Goal: Transaction & Acquisition: Obtain resource

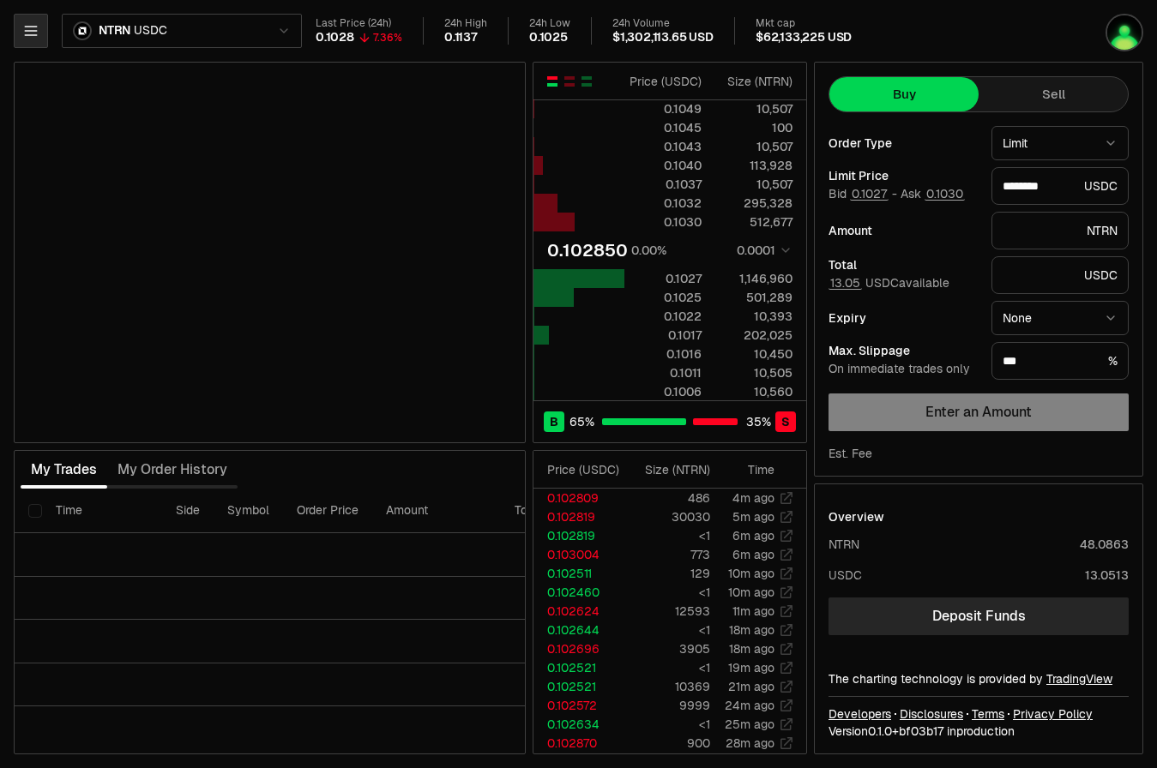
click at [24, 36] on icon "button" at bounding box center [30, 30] width 17 height 17
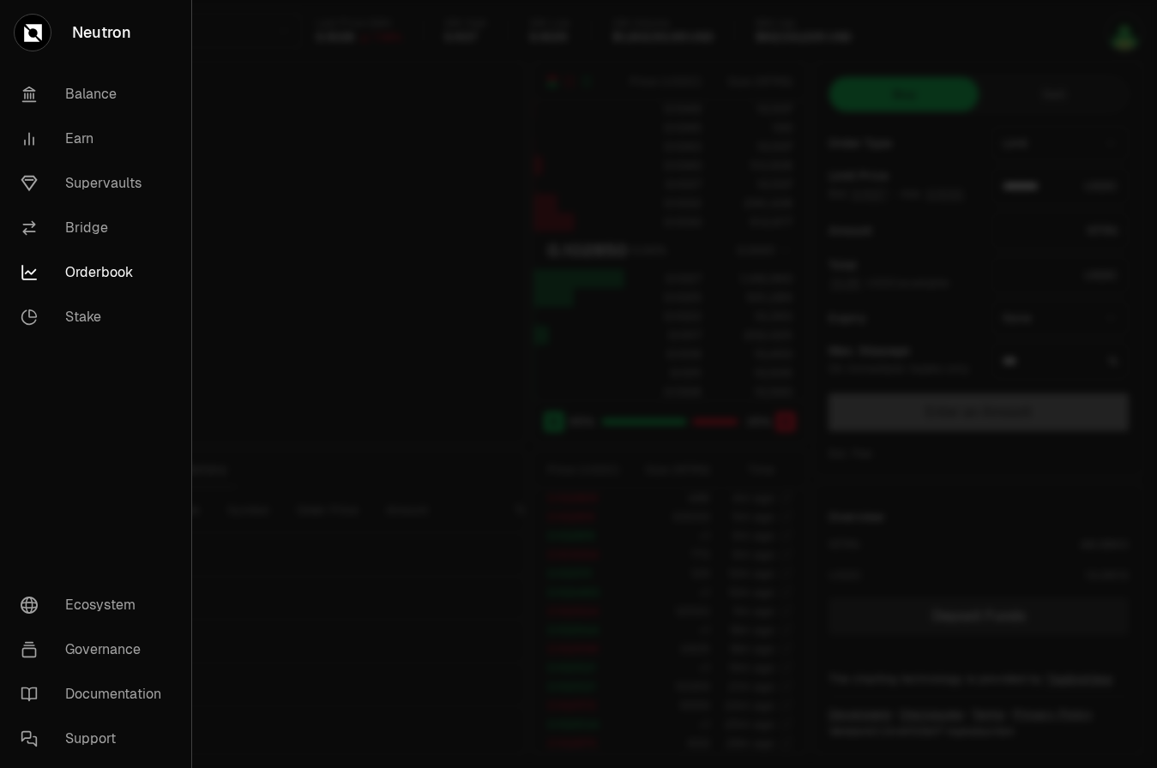
type input "********"
click at [89, 187] on link "Supervaults" at bounding box center [95, 183] width 177 height 45
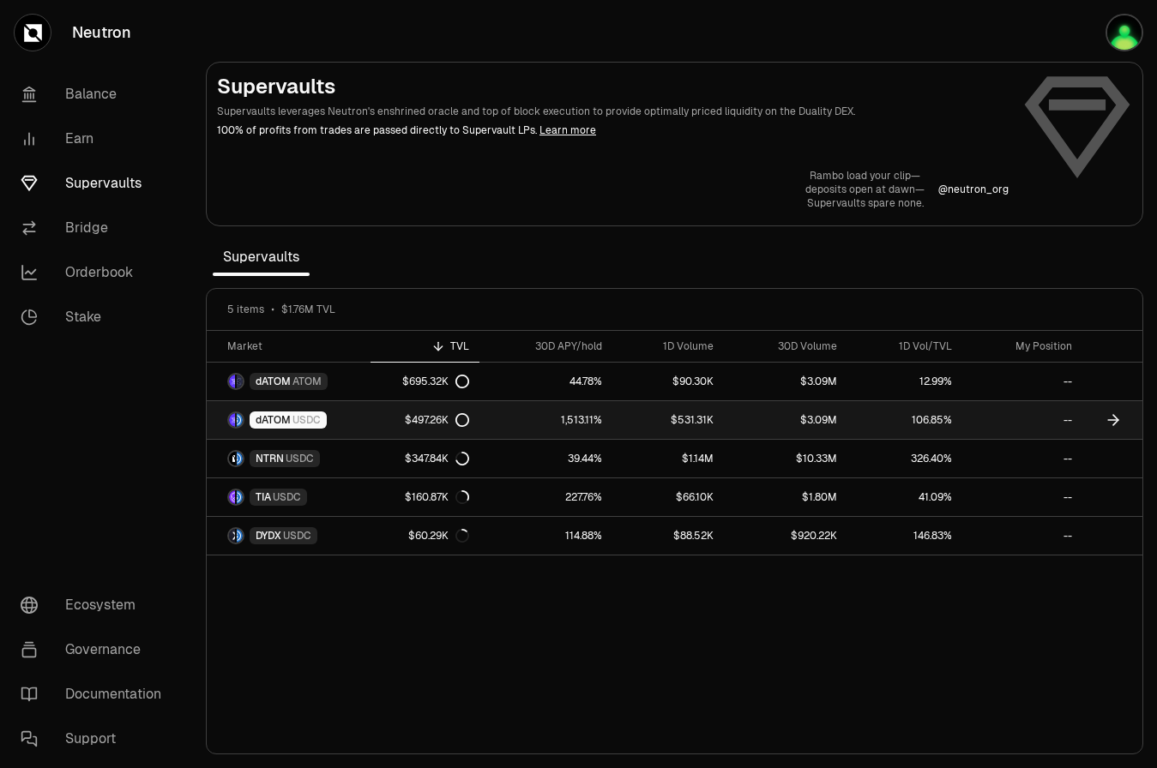
click at [1119, 422] on icon at bounding box center [1112, 420] width 17 height 17
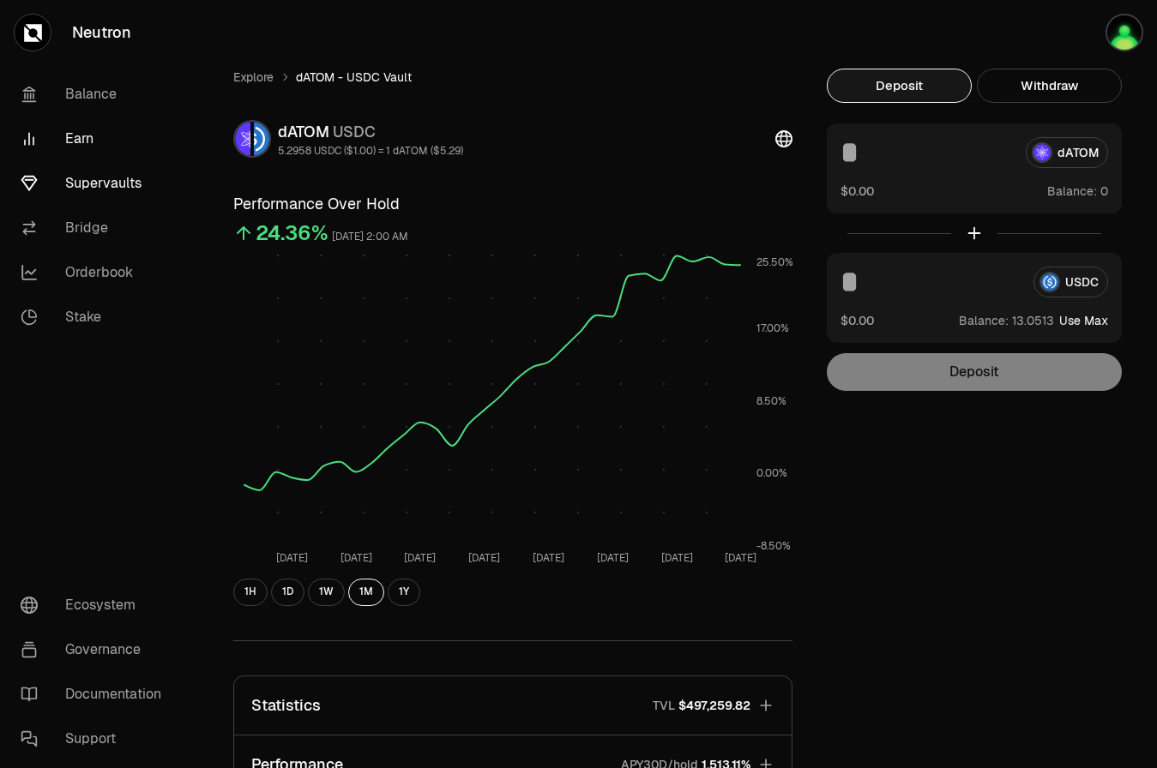
click at [63, 124] on link "Earn" at bounding box center [96, 139] width 178 height 45
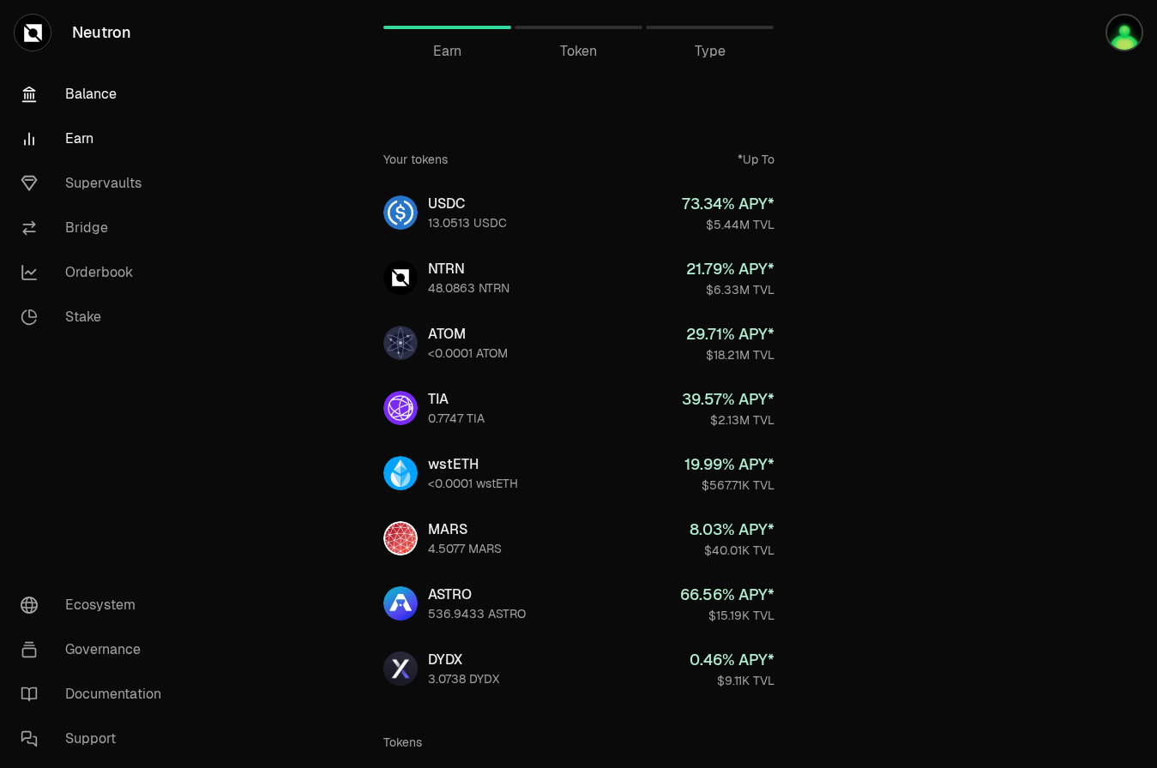
click at [78, 96] on link "Balance" at bounding box center [96, 94] width 178 height 45
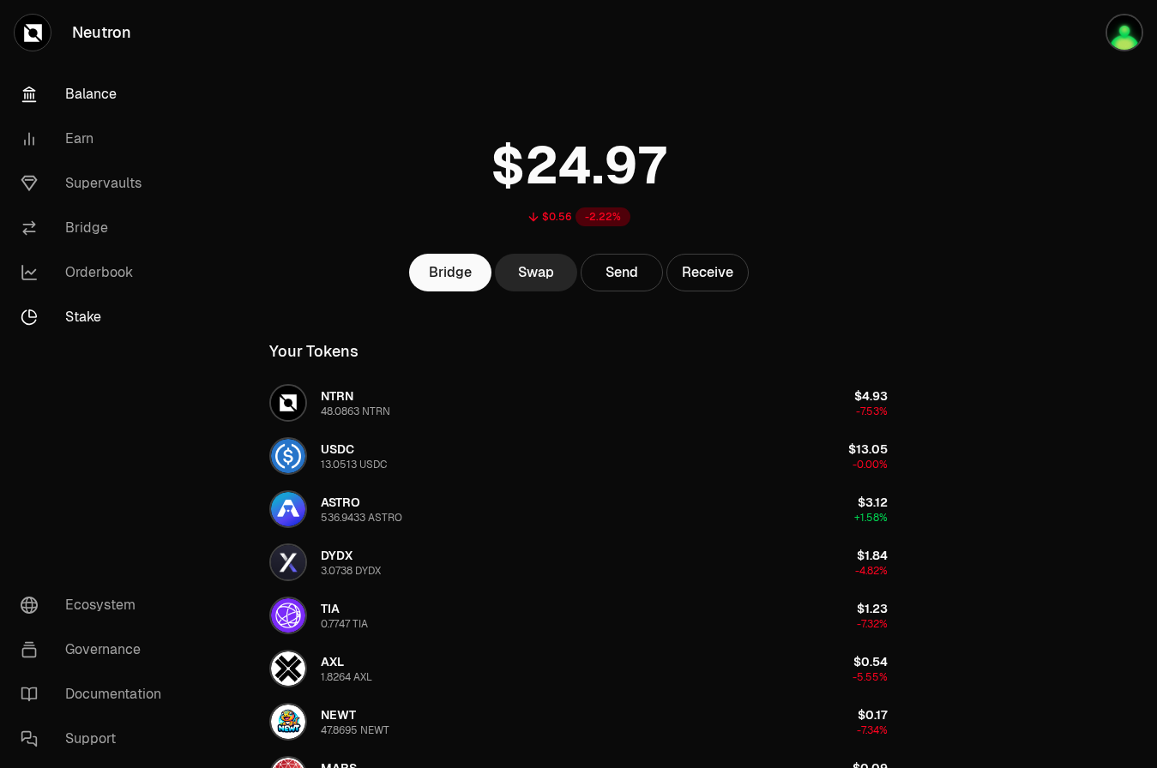
click at [86, 311] on link "Stake" at bounding box center [96, 317] width 178 height 45
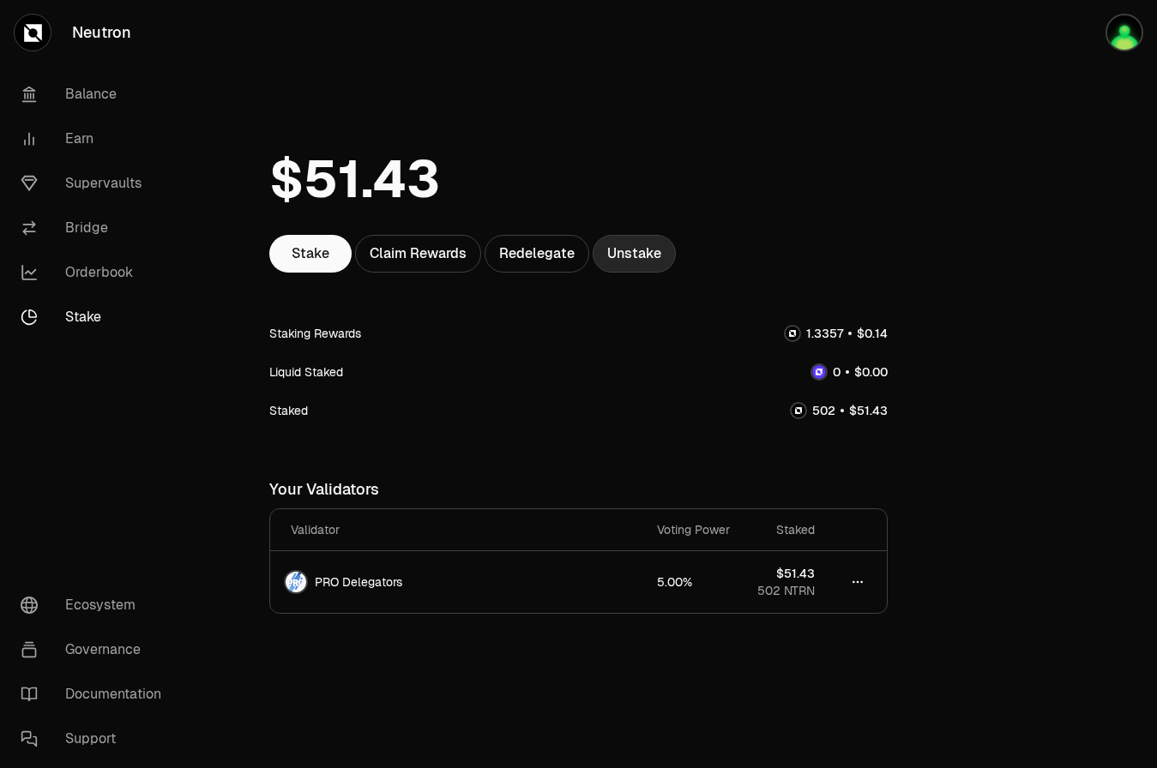
click at [617, 266] on link "Unstake" at bounding box center [633, 254] width 83 height 38
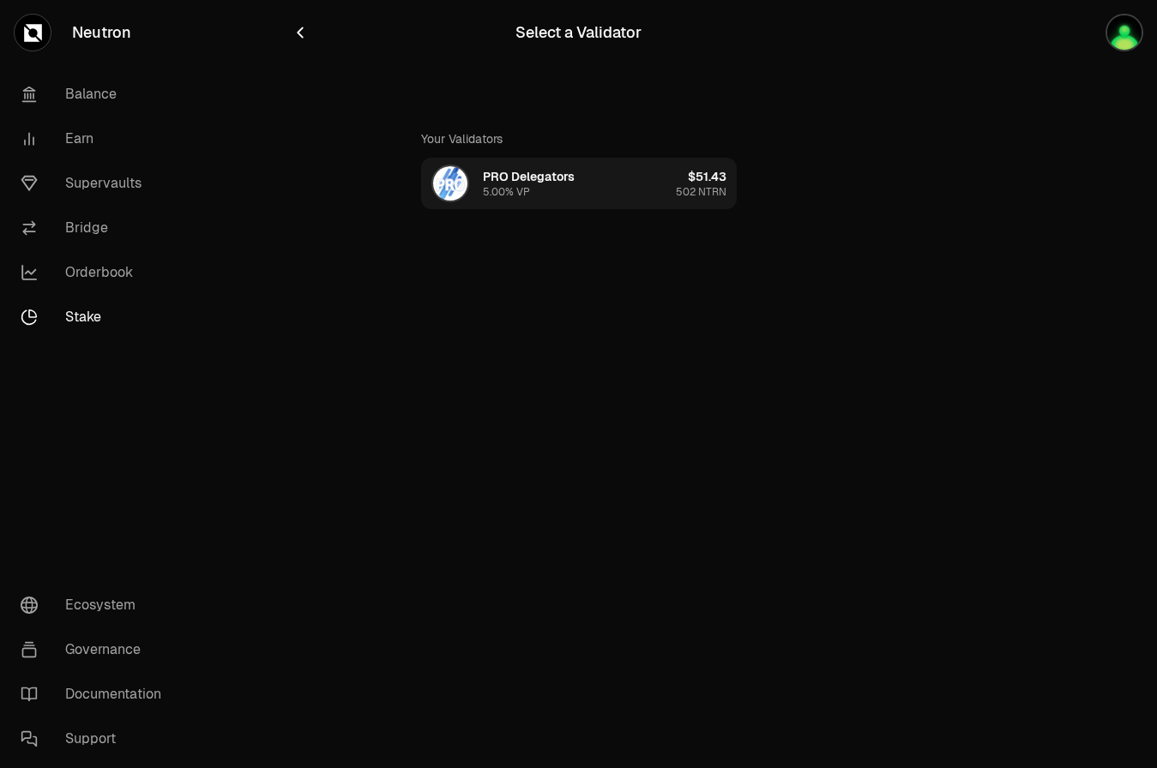
click at [652, 193] on button "PRO Delegators 5.00% VP $51.43 502 NTRN" at bounding box center [579, 183] width 316 height 51
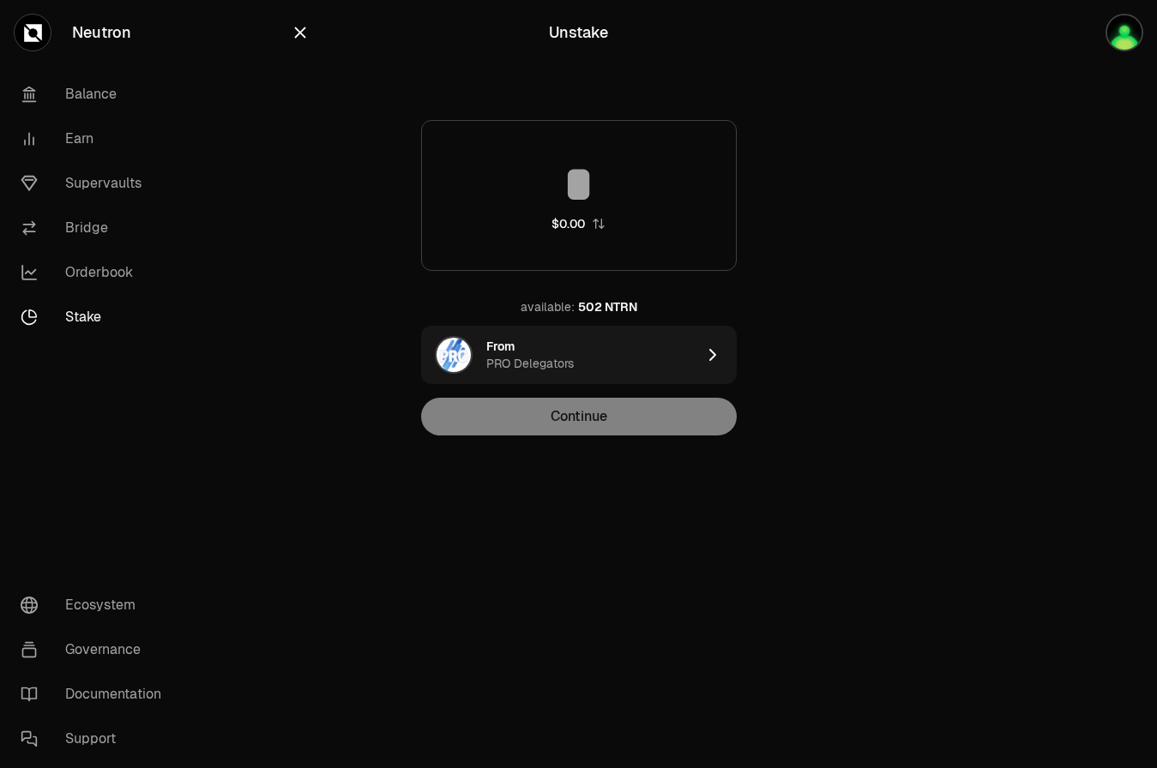
click at [603, 193] on input at bounding box center [579, 184] width 314 height 51
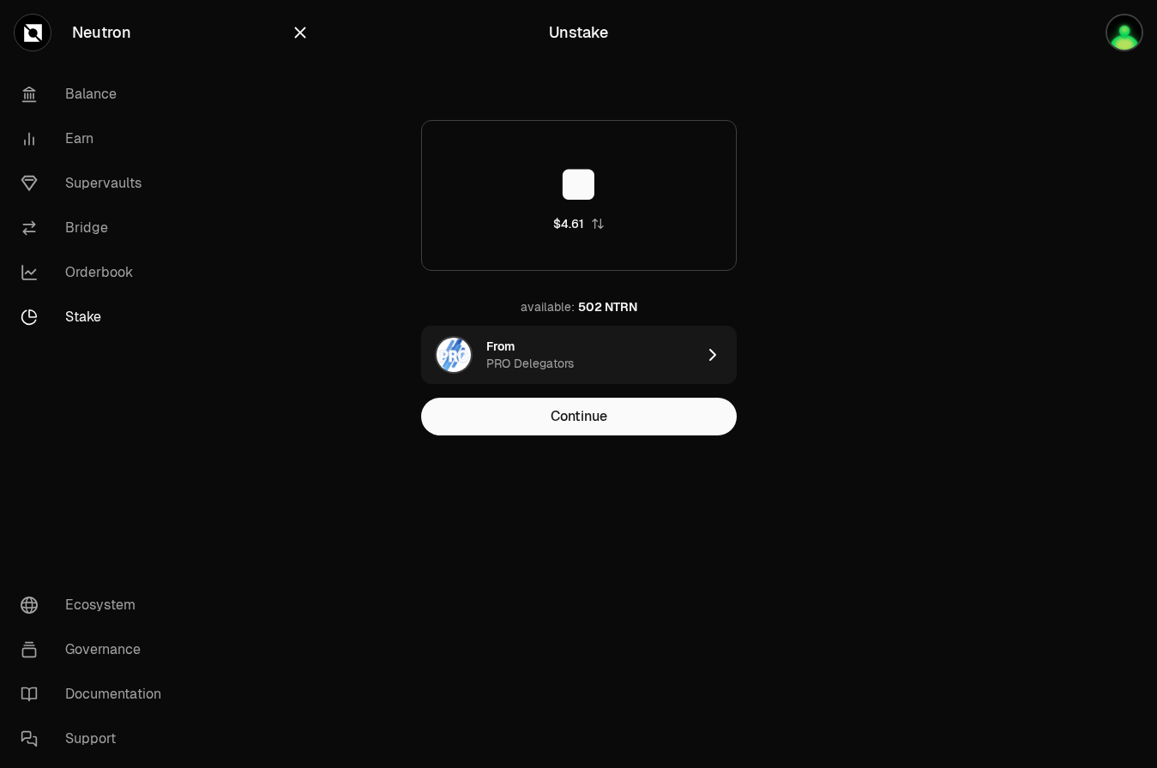
type input "***"
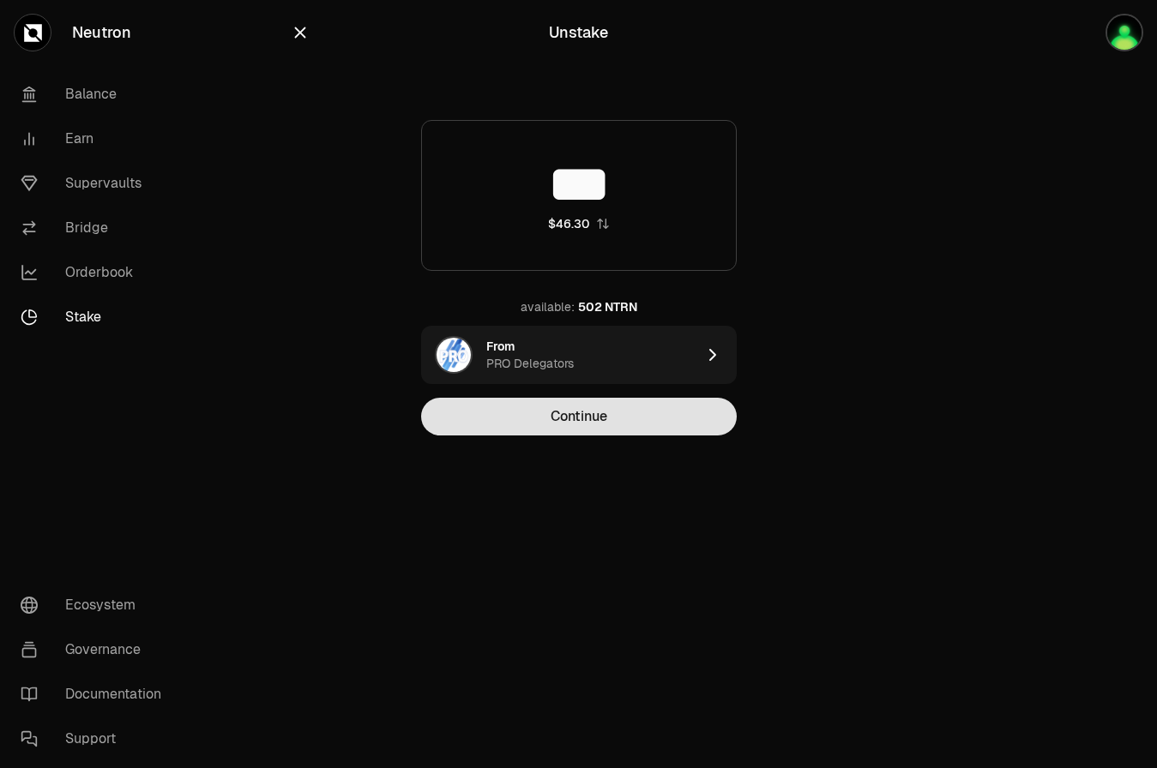
click at [592, 416] on button "Continue" at bounding box center [579, 417] width 316 height 38
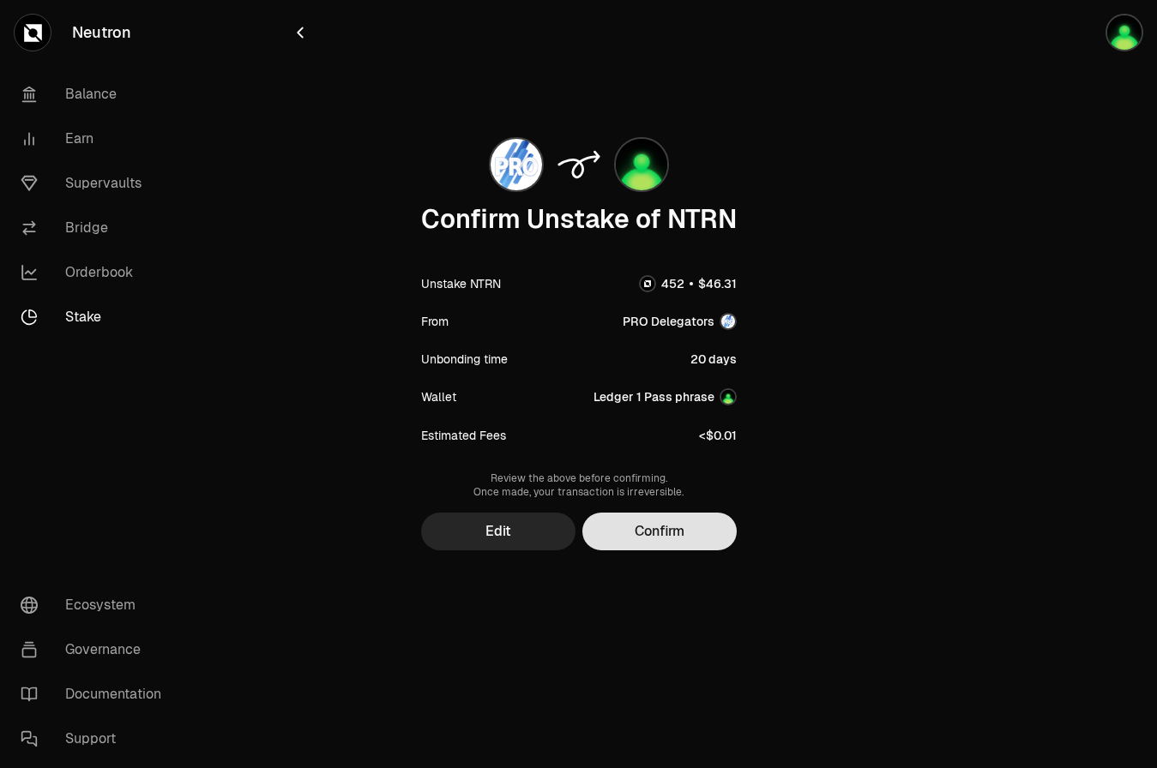
click at [647, 536] on button "Confirm" at bounding box center [659, 532] width 154 height 38
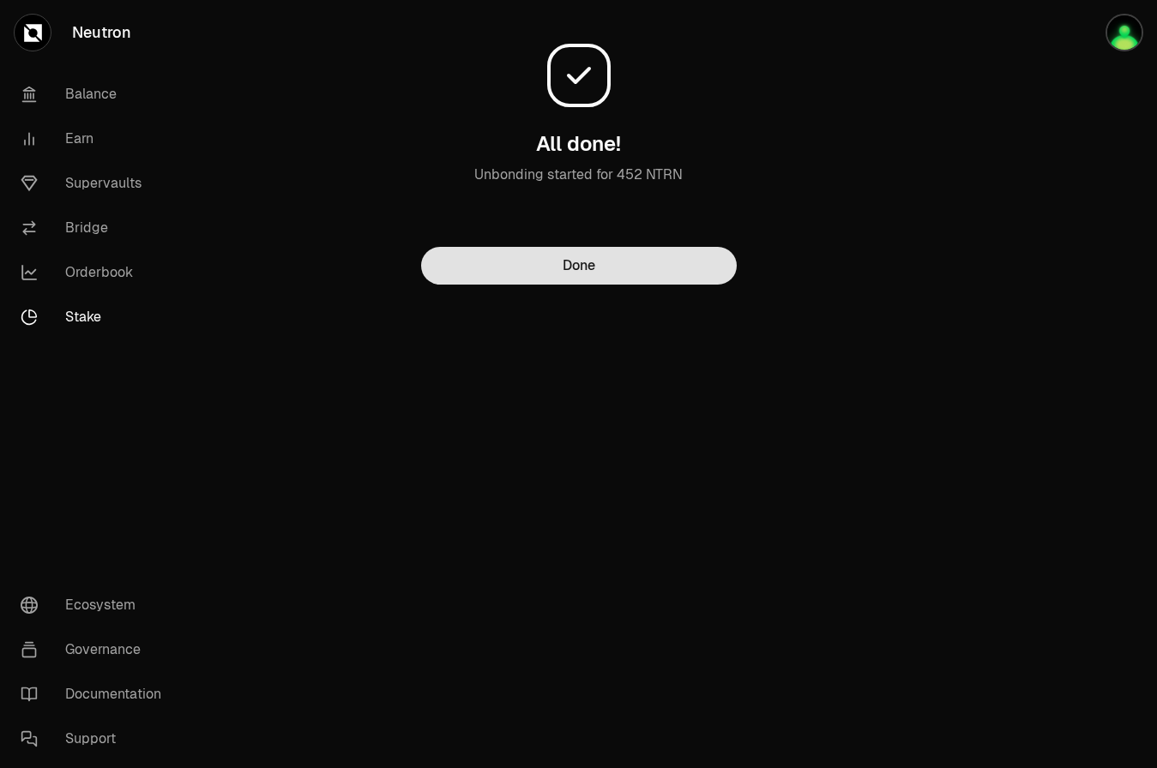
click at [570, 273] on button "Done" at bounding box center [579, 266] width 316 height 38
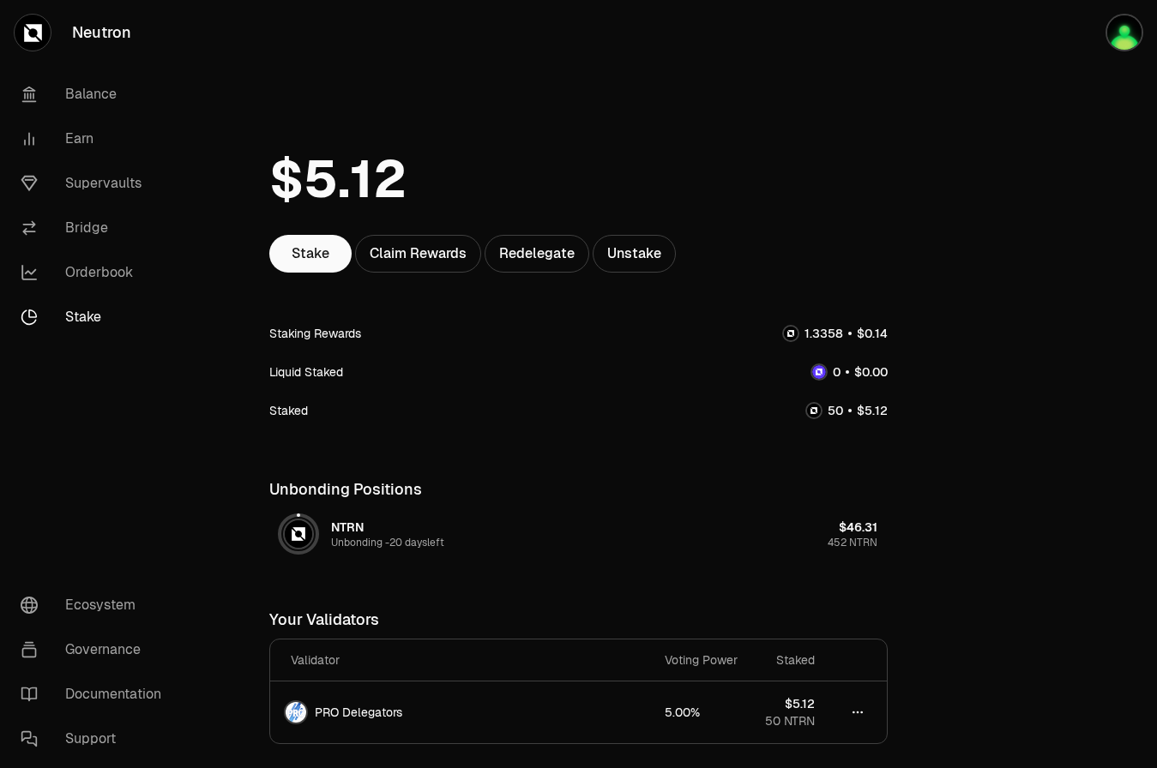
scroll to position [113, 0]
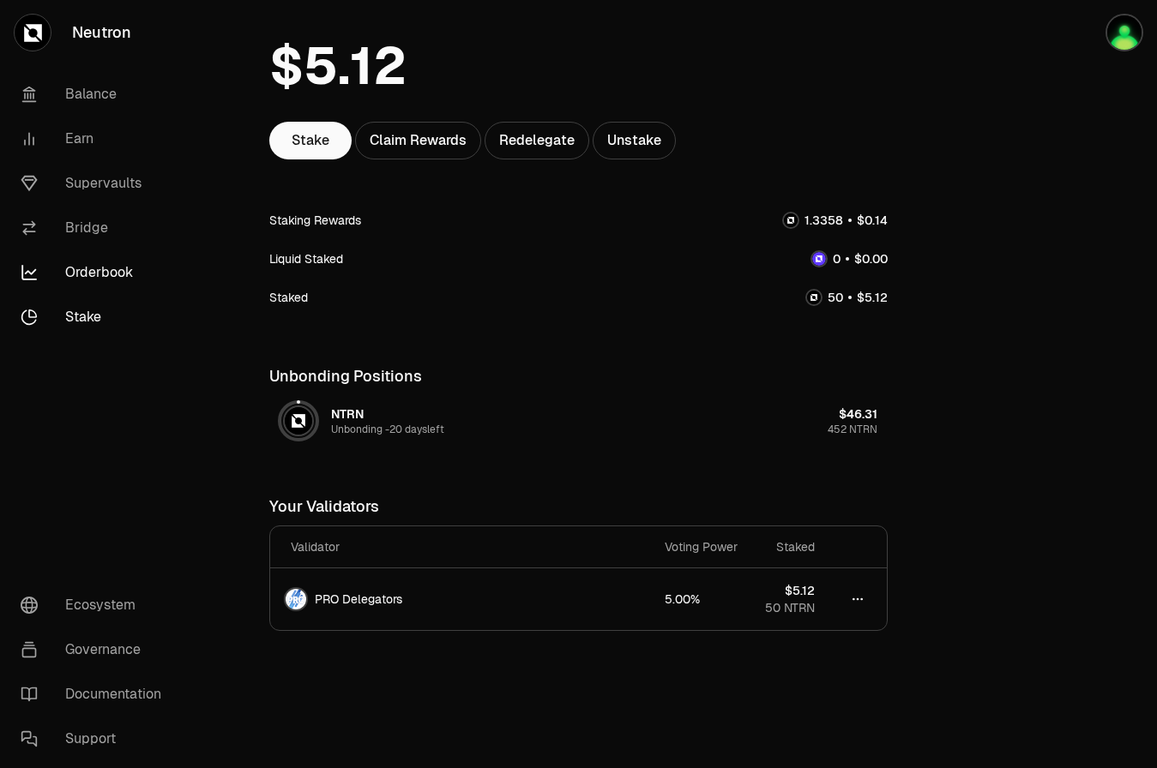
click at [81, 270] on link "Orderbook" at bounding box center [96, 272] width 178 height 45
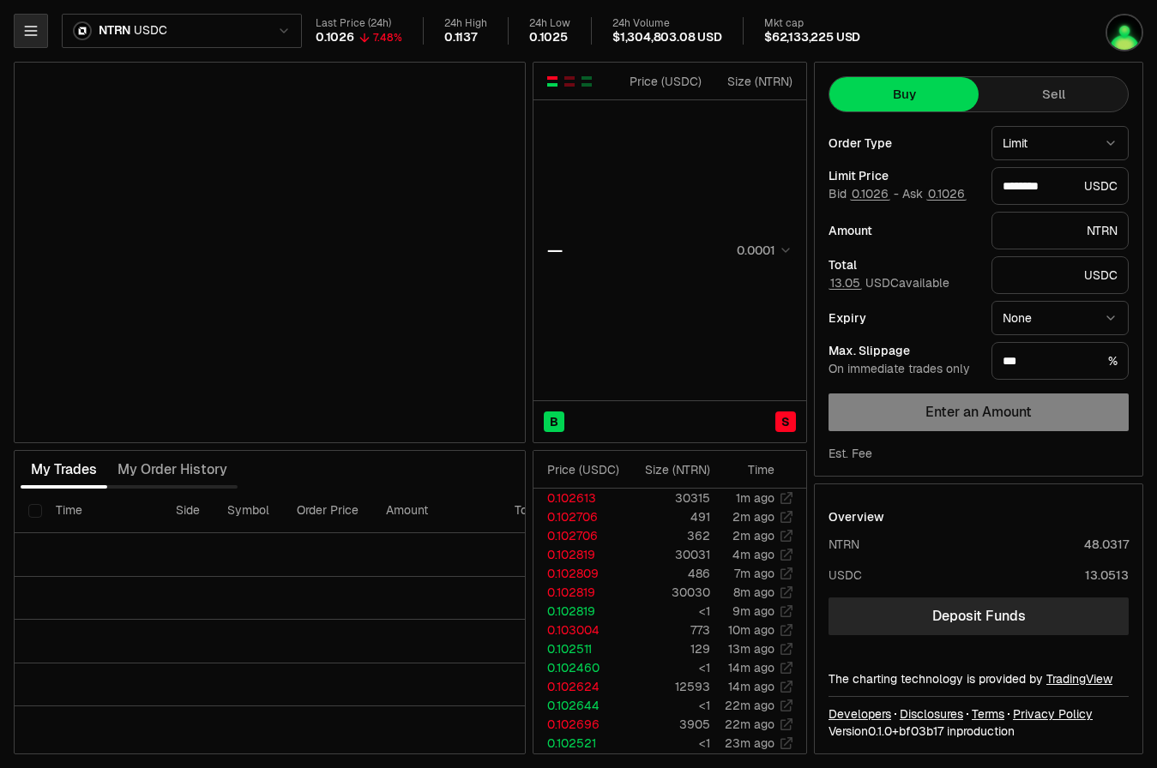
type input "********"
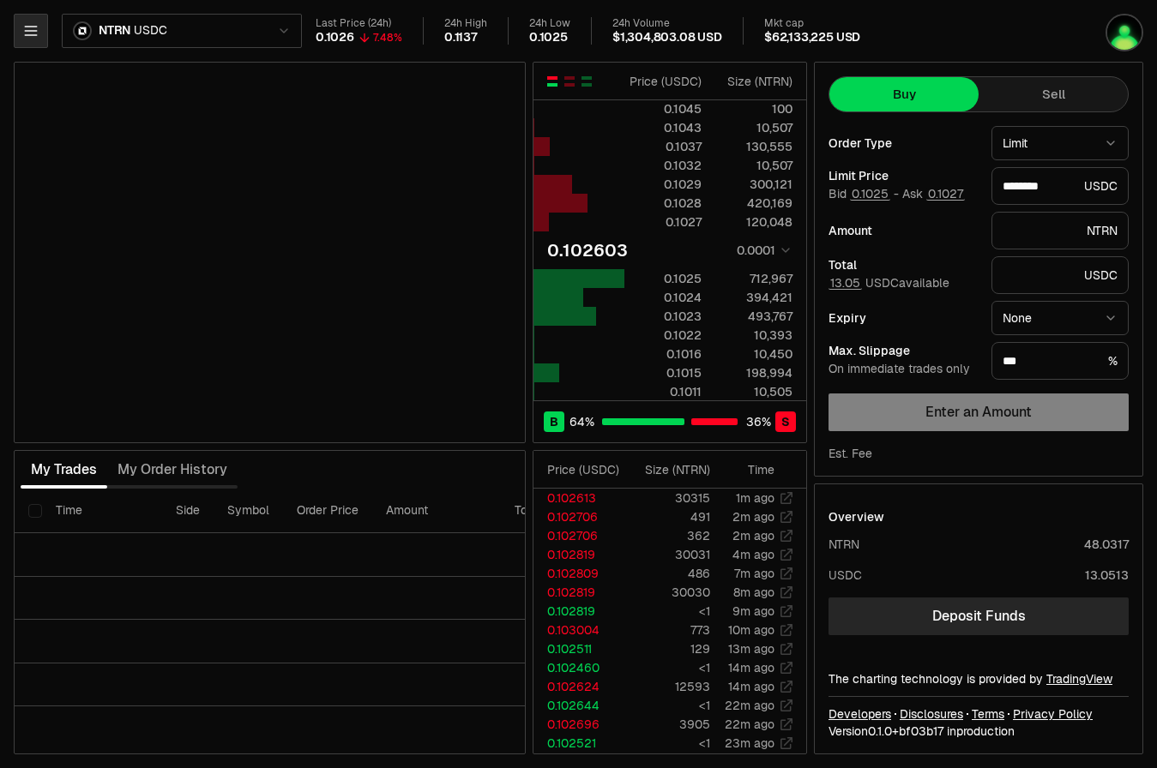
click at [33, 39] on button "button" at bounding box center [31, 31] width 34 height 34
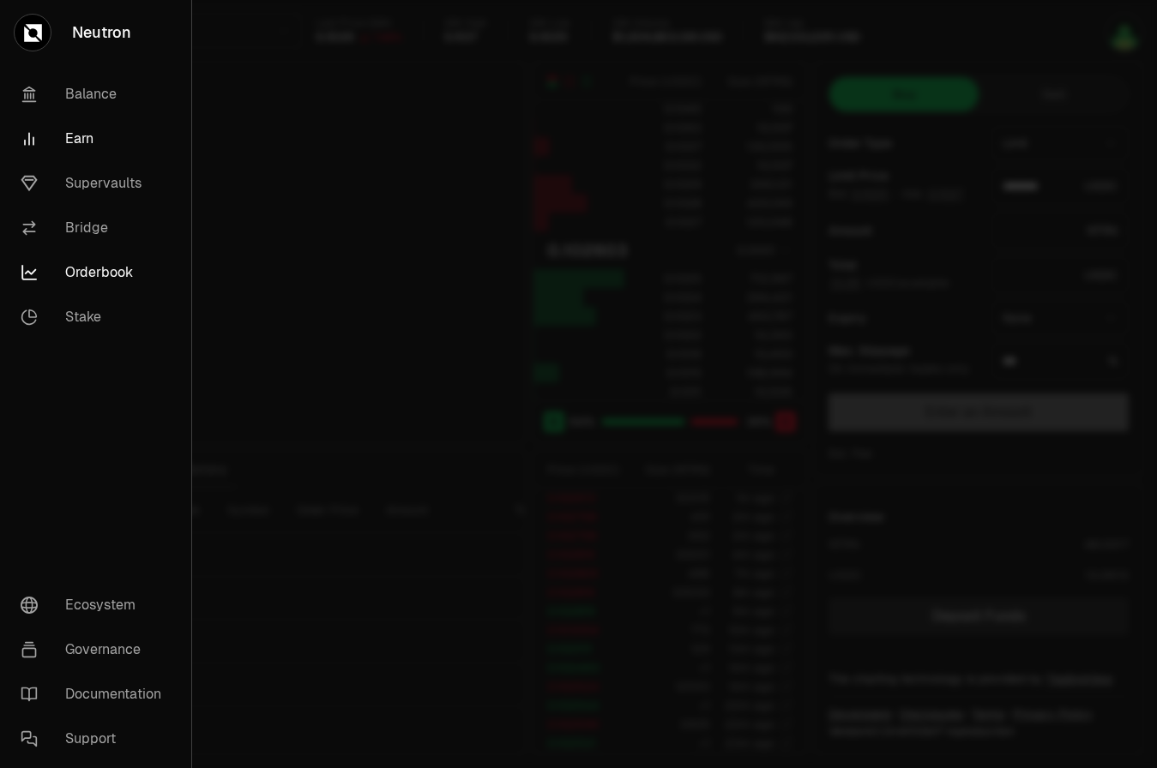
click at [72, 132] on link "Earn" at bounding box center [95, 139] width 177 height 45
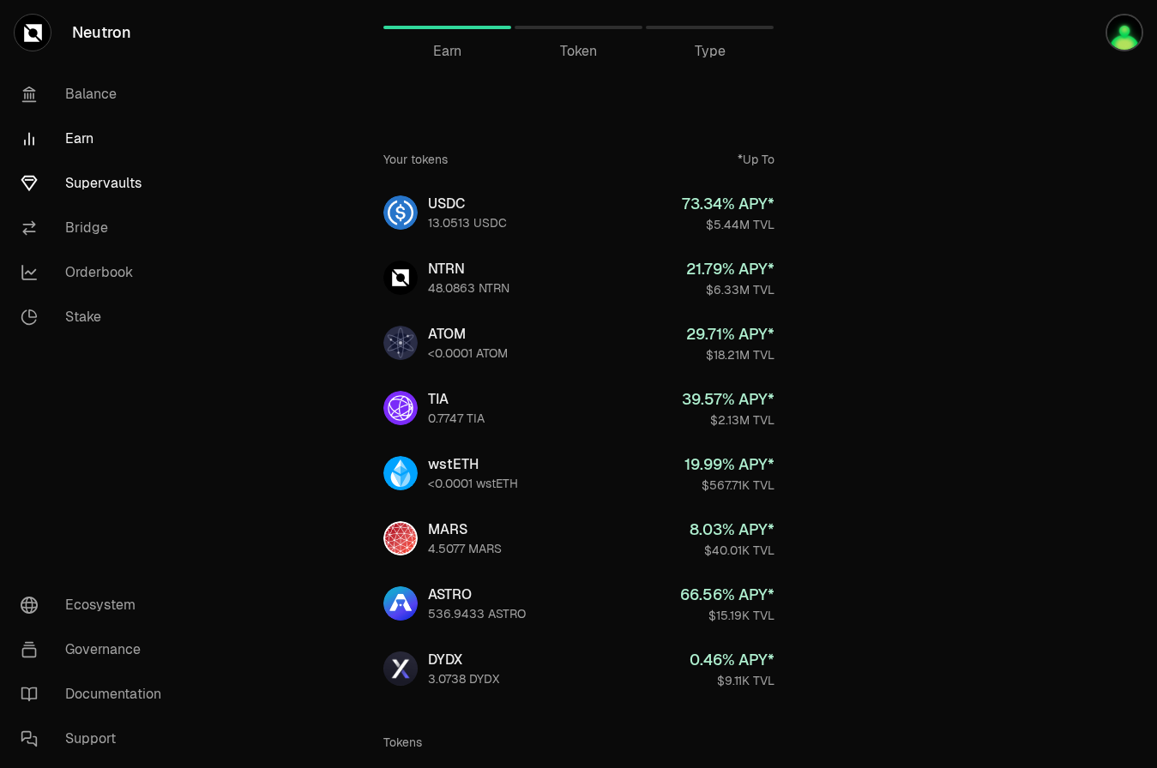
click at [80, 183] on link "Supervaults" at bounding box center [96, 183] width 178 height 45
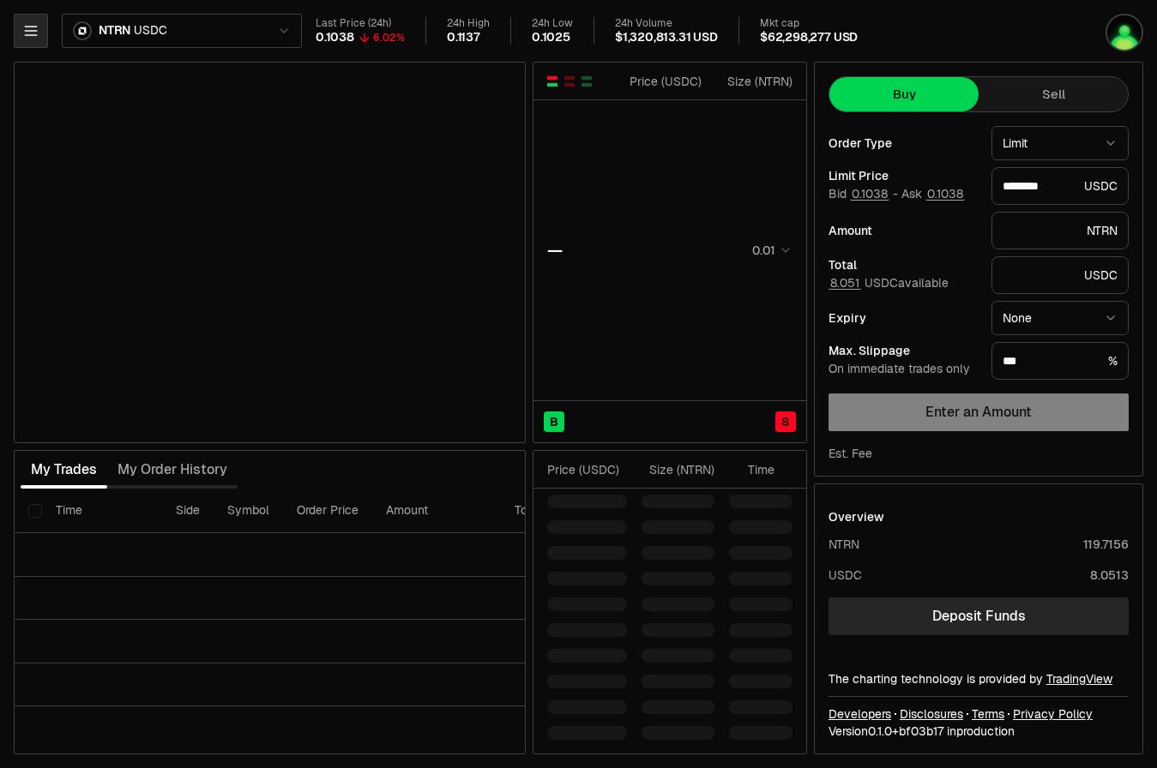
click at [43, 36] on button "button" at bounding box center [31, 31] width 34 height 34
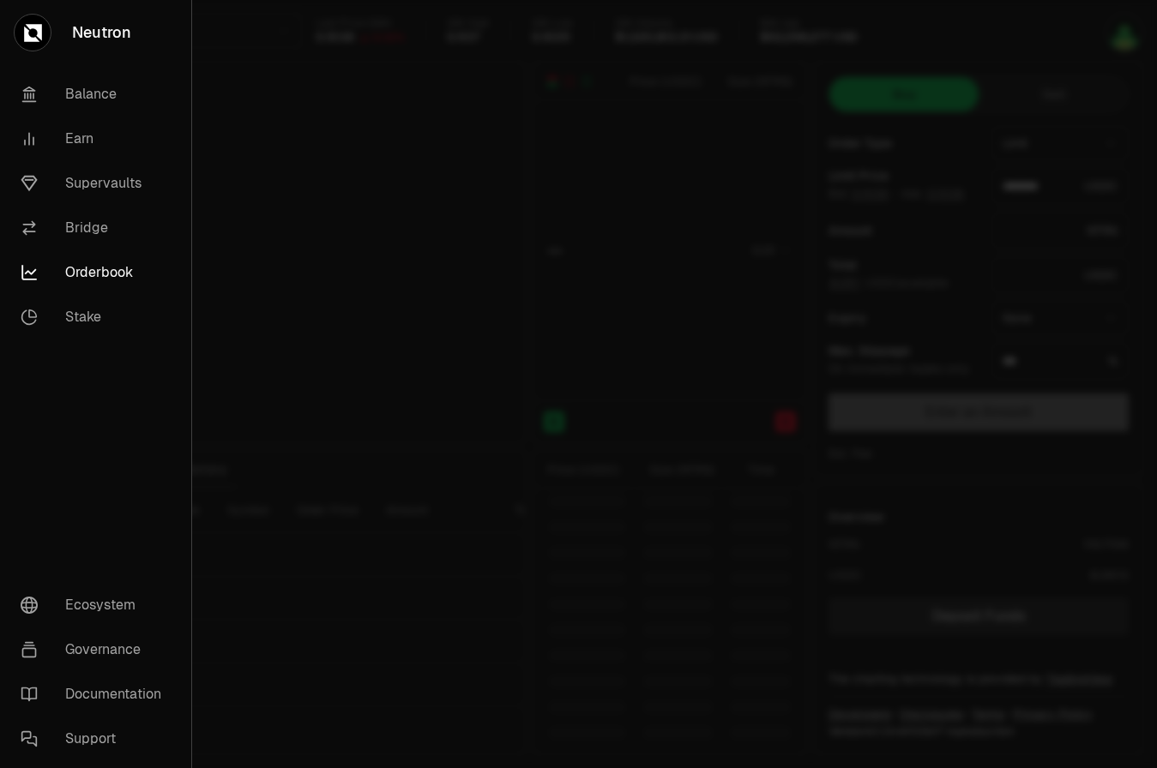
type input "********"
click at [111, 193] on link "Supervaults" at bounding box center [95, 183] width 177 height 45
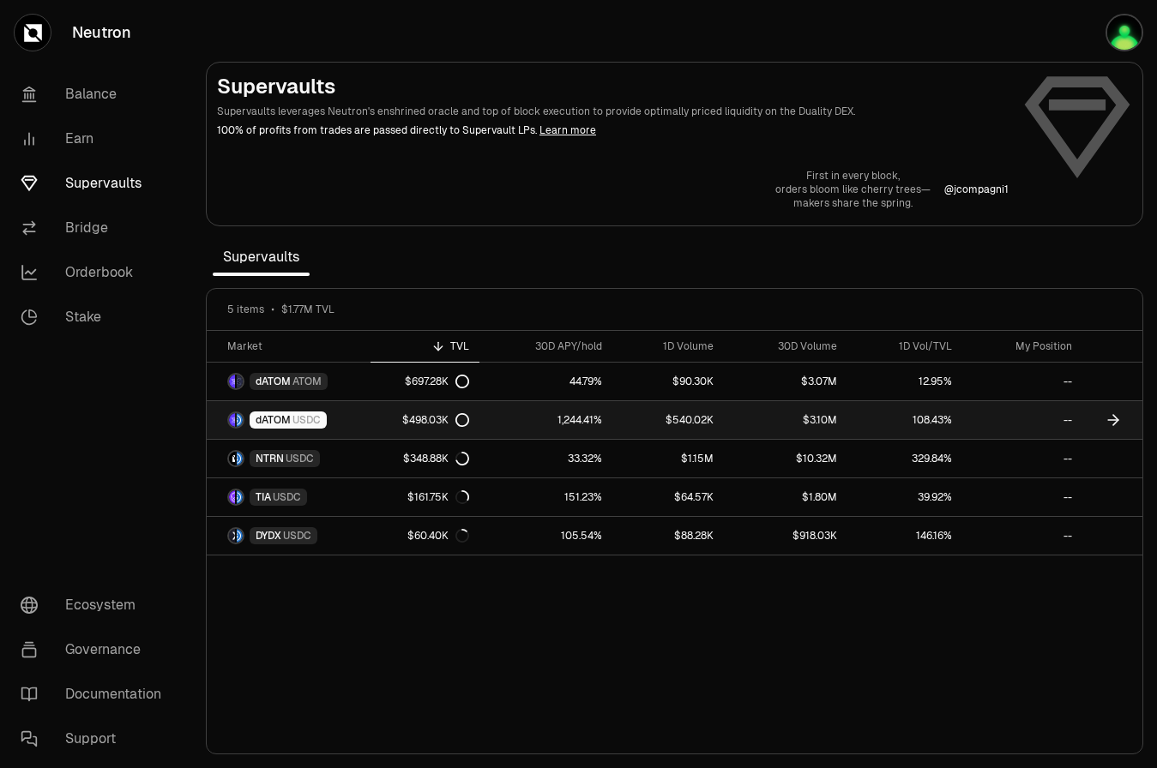
click at [1113, 424] on icon at bounding box center [1115, 420] width 5 height 10
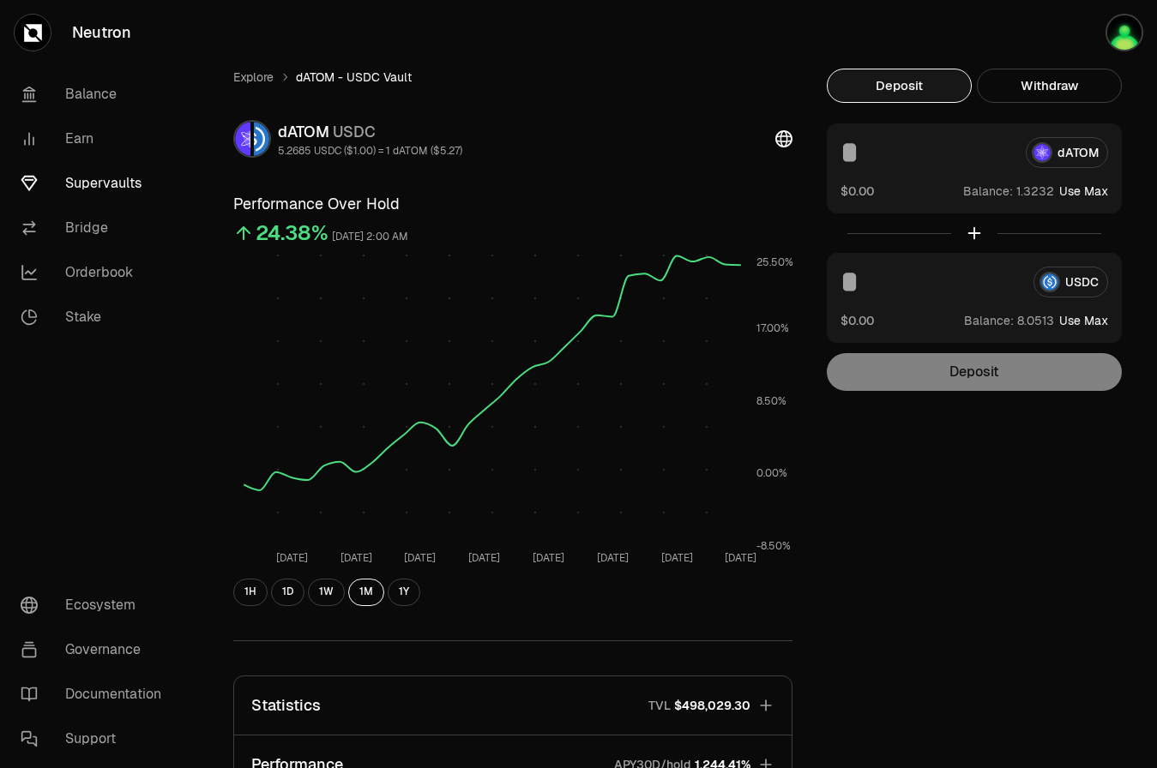
click at [941, 152] on input at bounding box center [925, 152] width 171 height 31
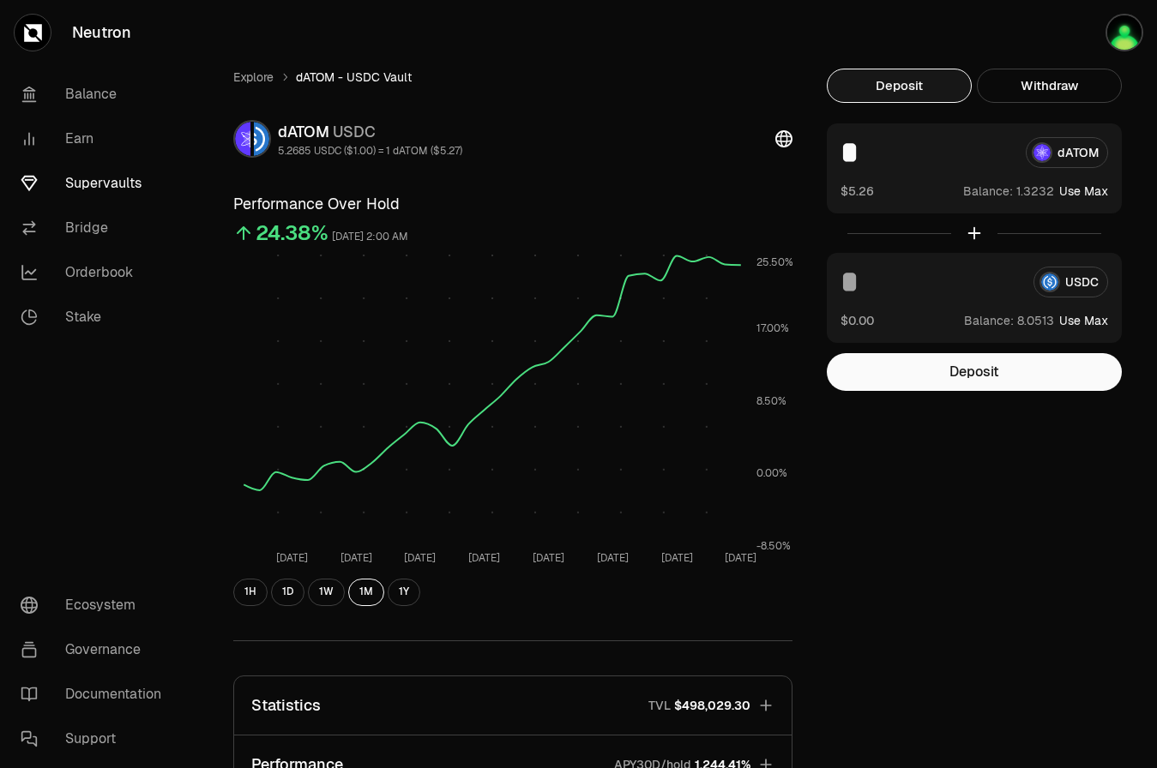
click at [1121, 248] on div "Explore dATOM - USDC Vault dATOM USDC 5.2685 USDC ($1.00) = 1 dATOM ($5.27) Per…" at bounding box center [674, 555] width 923 height 972
click at [939, 294] on input at bounding box center [929, 282] width 179 height 31
click at [1085, 192] on button "Use Max" at bounding box center [1083, 191] width 49 height 17
click at [985, 150] on input "********" at bounding box center [925, 152] width 171 height 31
type input "*"
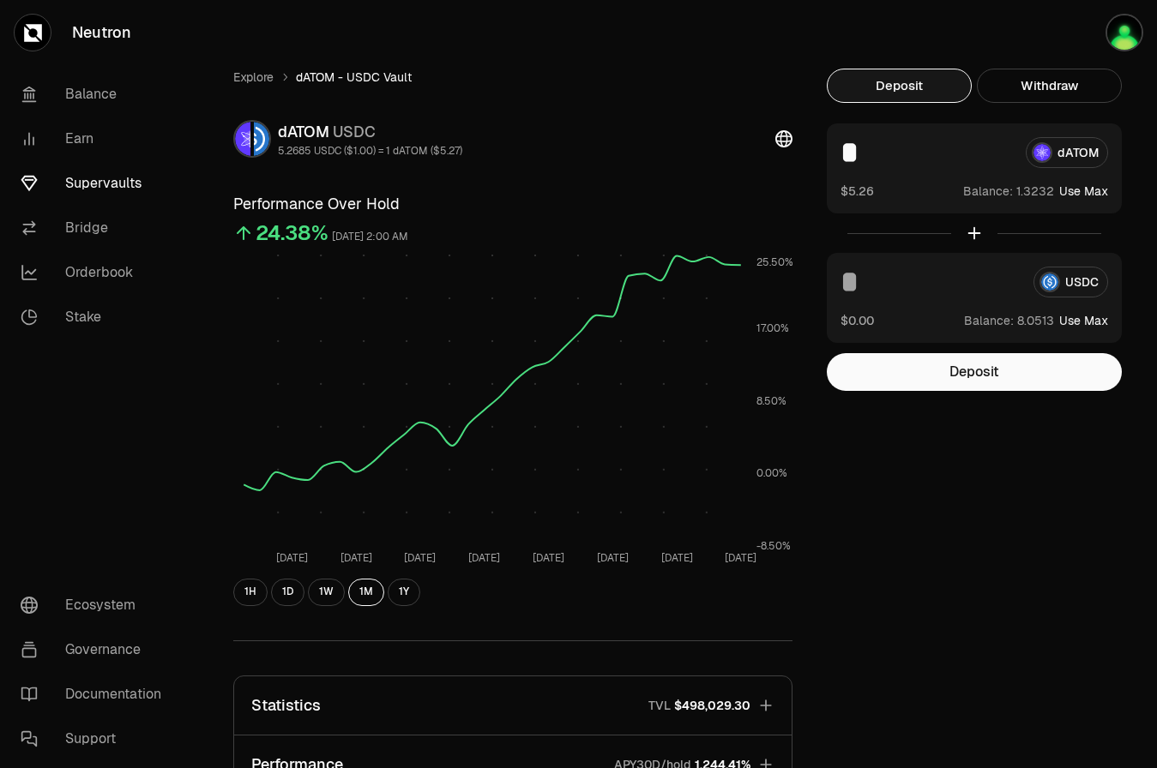
click at [945, 282] on input at bounding box center [929, 282] width 179 height 31
type input "*"
click at [1020, 487] on div "Explore dATOM - USDC Vault dATOM USDC 5.2685 USDC ($1.00) = 1 dATOM ($5.27) Per…" at bounding box center [674, 555] width 923 height 972
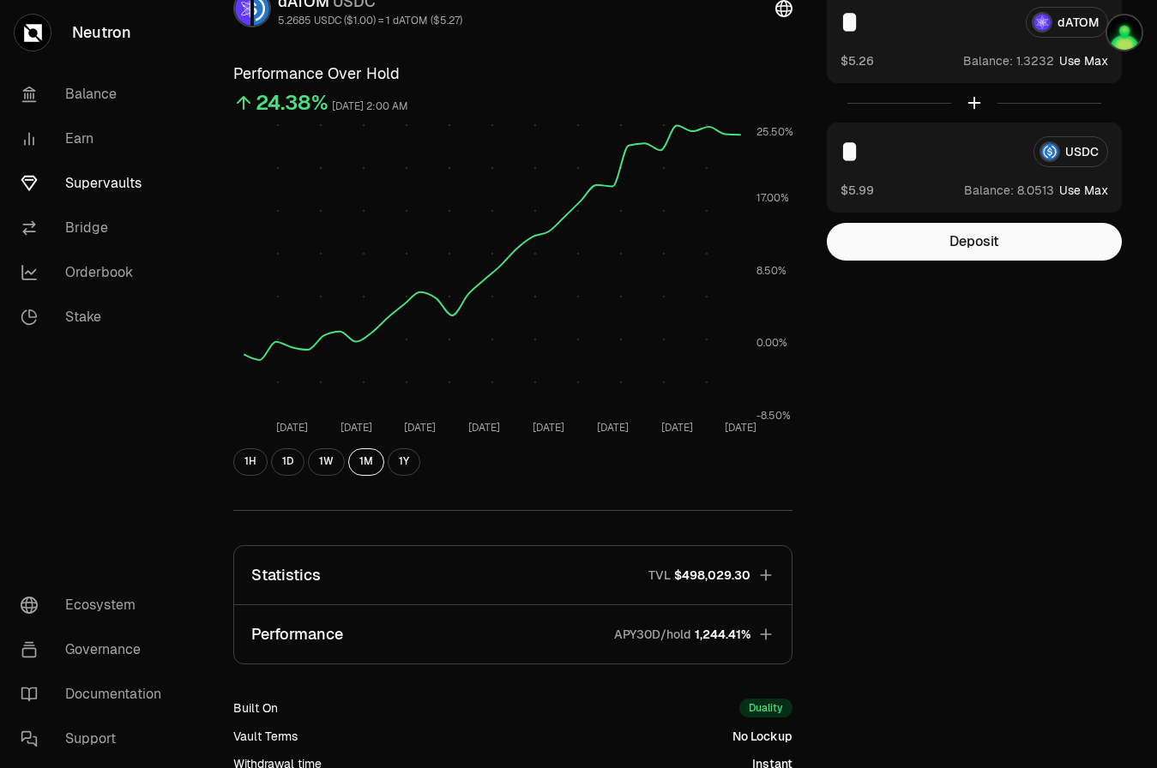
scroll to position [33, 0]
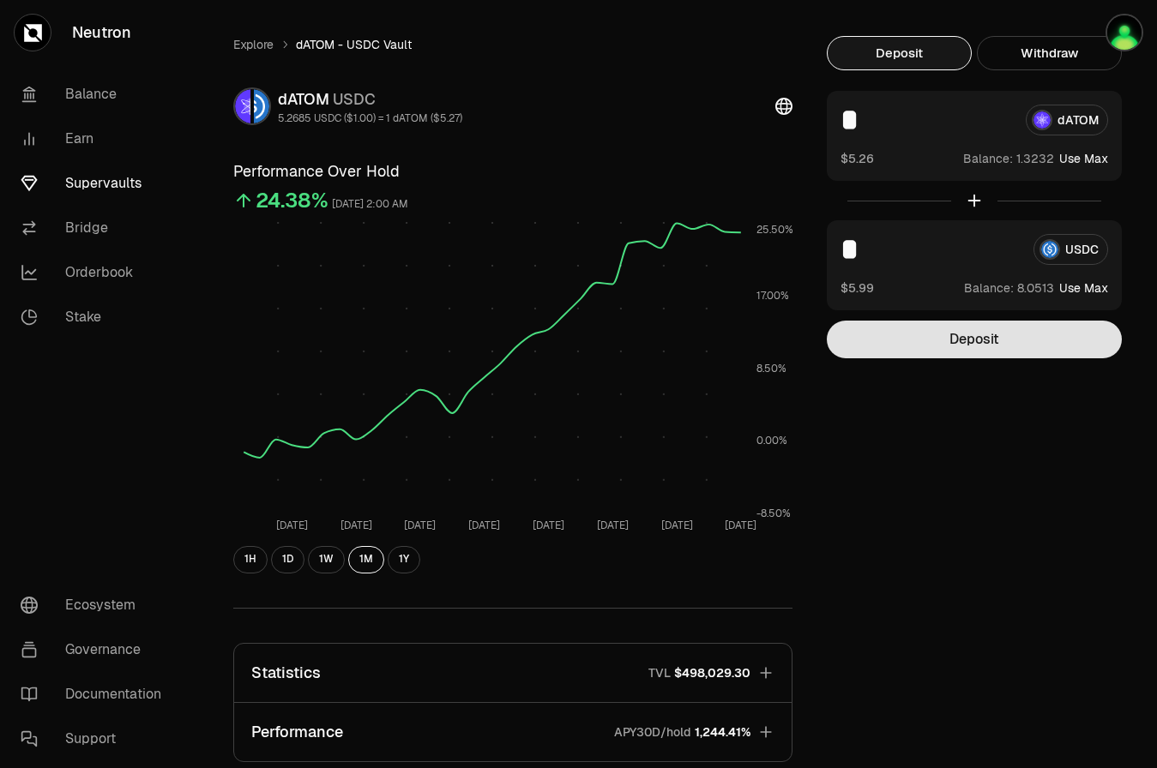
click at [974, 340] on button "Deposit" at bounding box center [974, 340] width 295 height 38
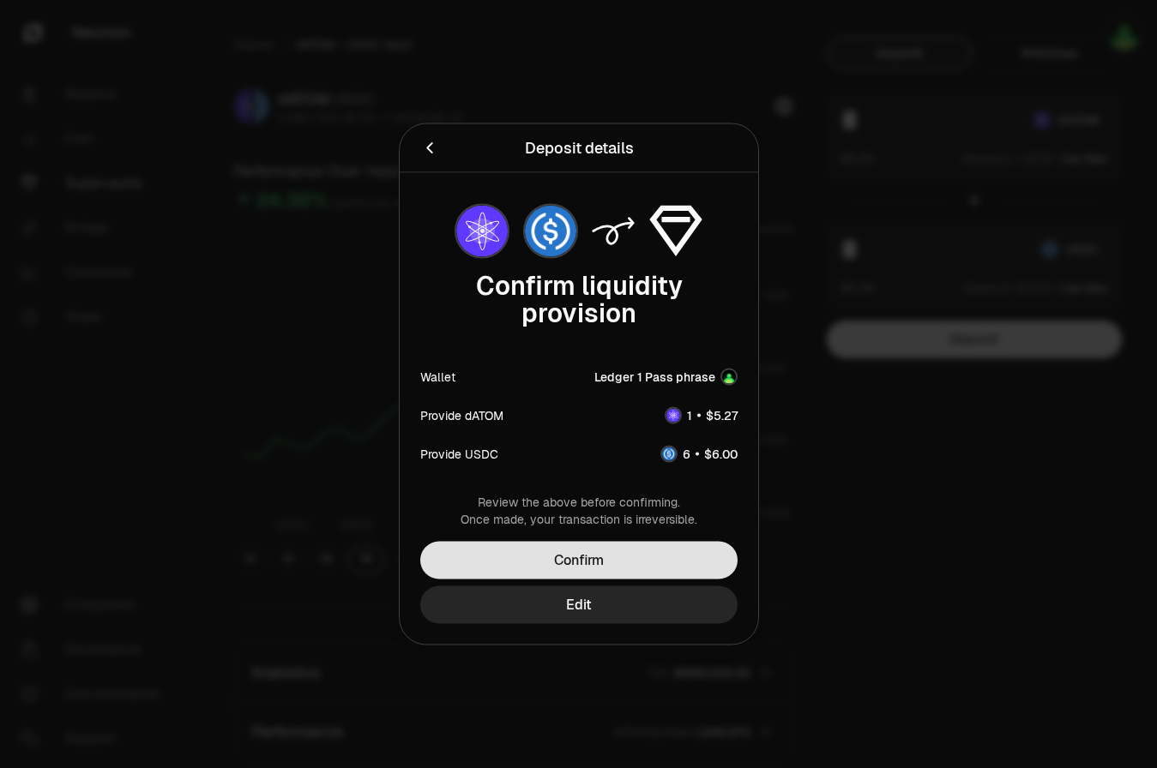
click at [628, 574] on button "Confirm" at bounding box center [578, 561] width 317 height 38
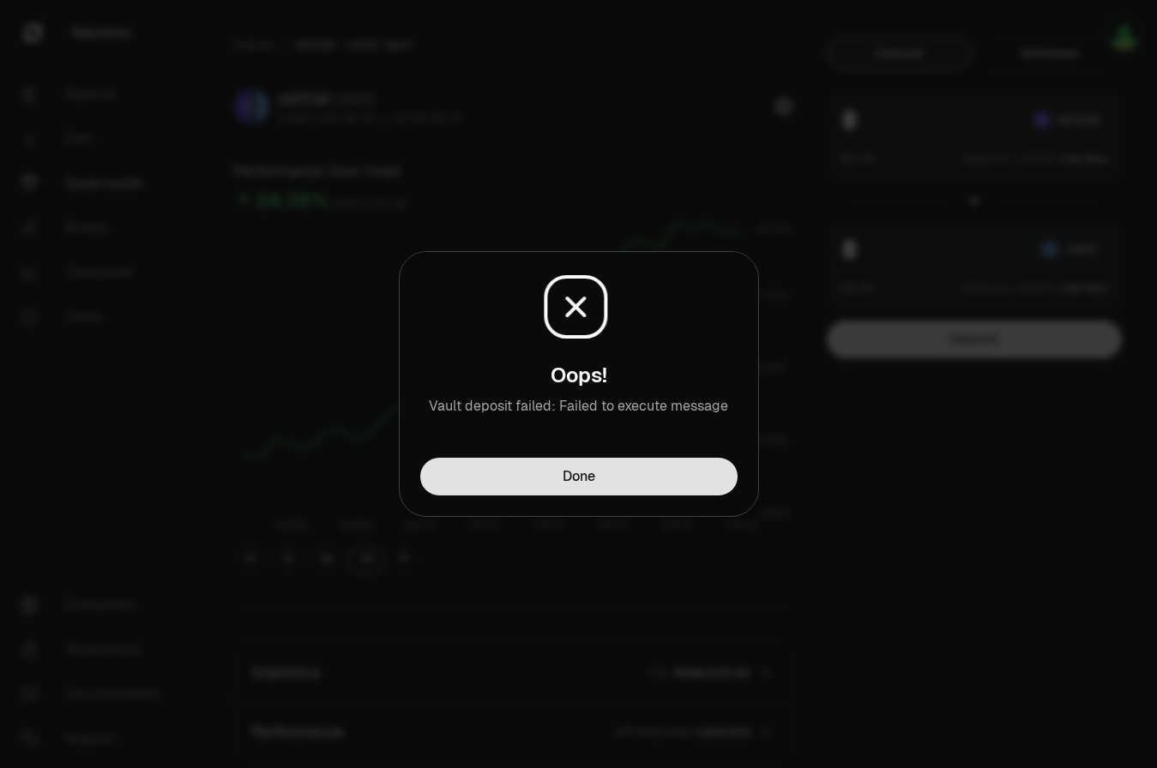
click at [608, 485] on button "Done" at bounding box center [578, 477] width 317 height 38
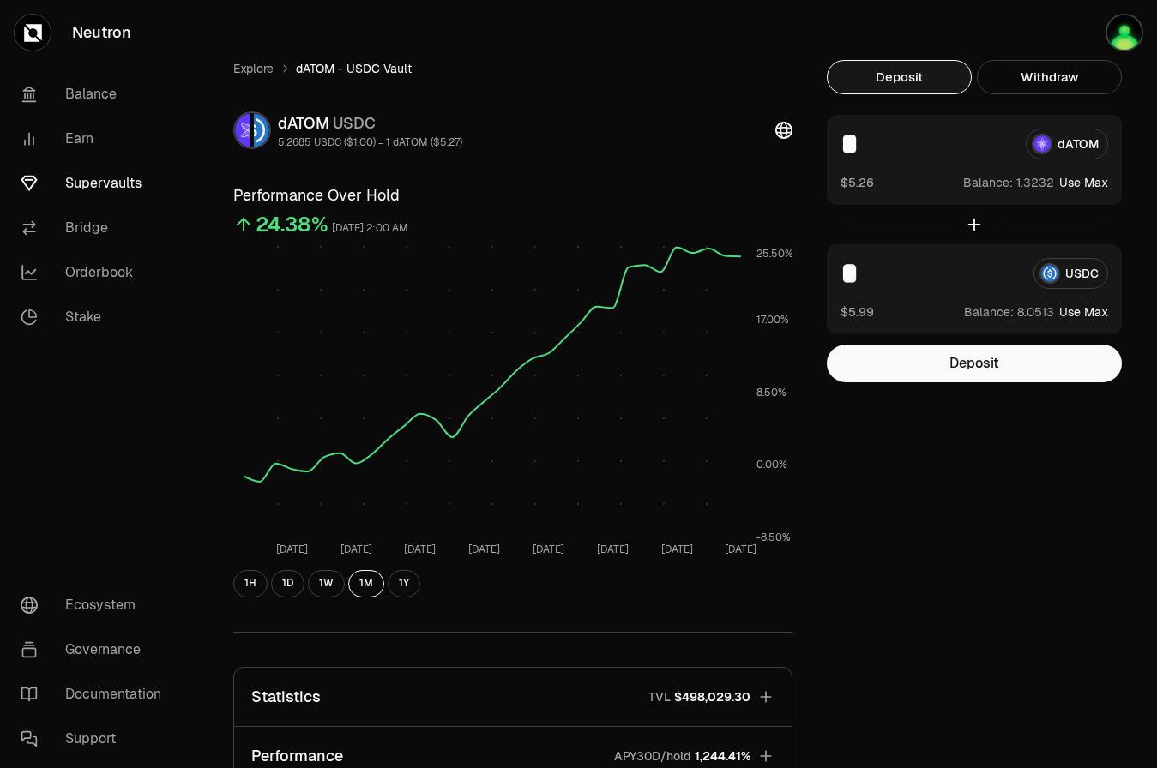
scroll to position [0, 0]
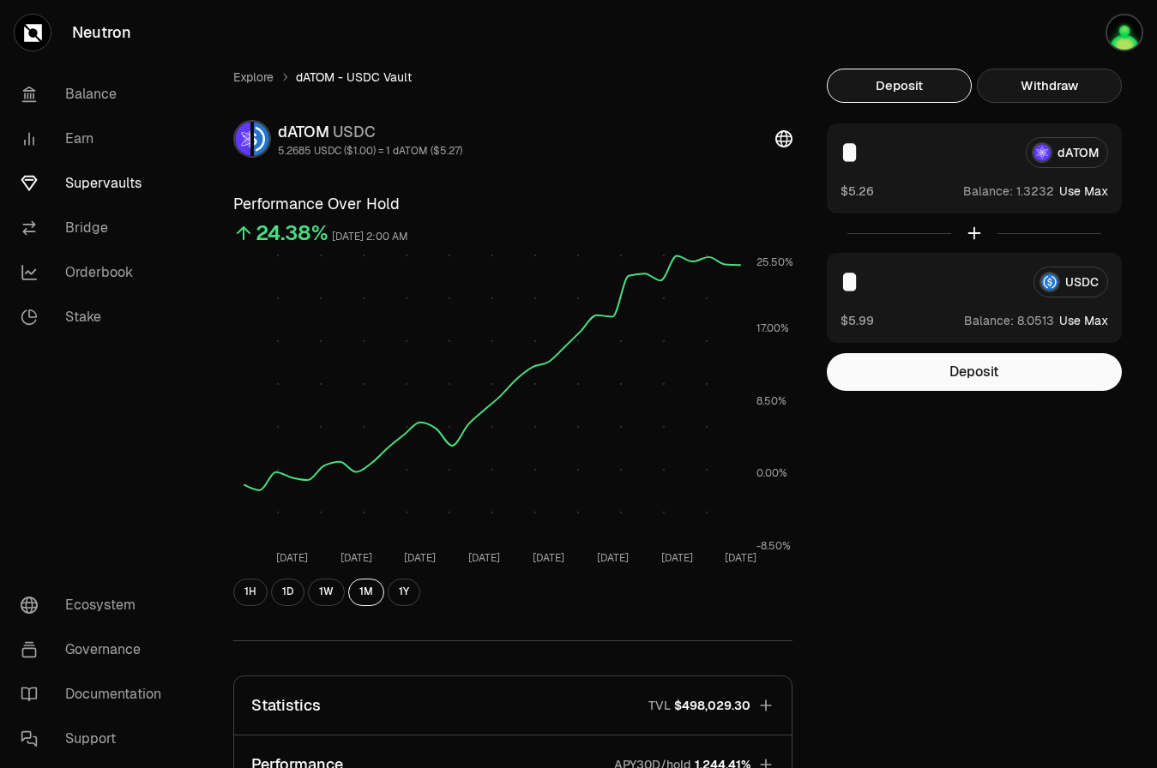
click at [1031, 81] on button "Withdraw" at bounding box center [1049, 86] width 145 height 34
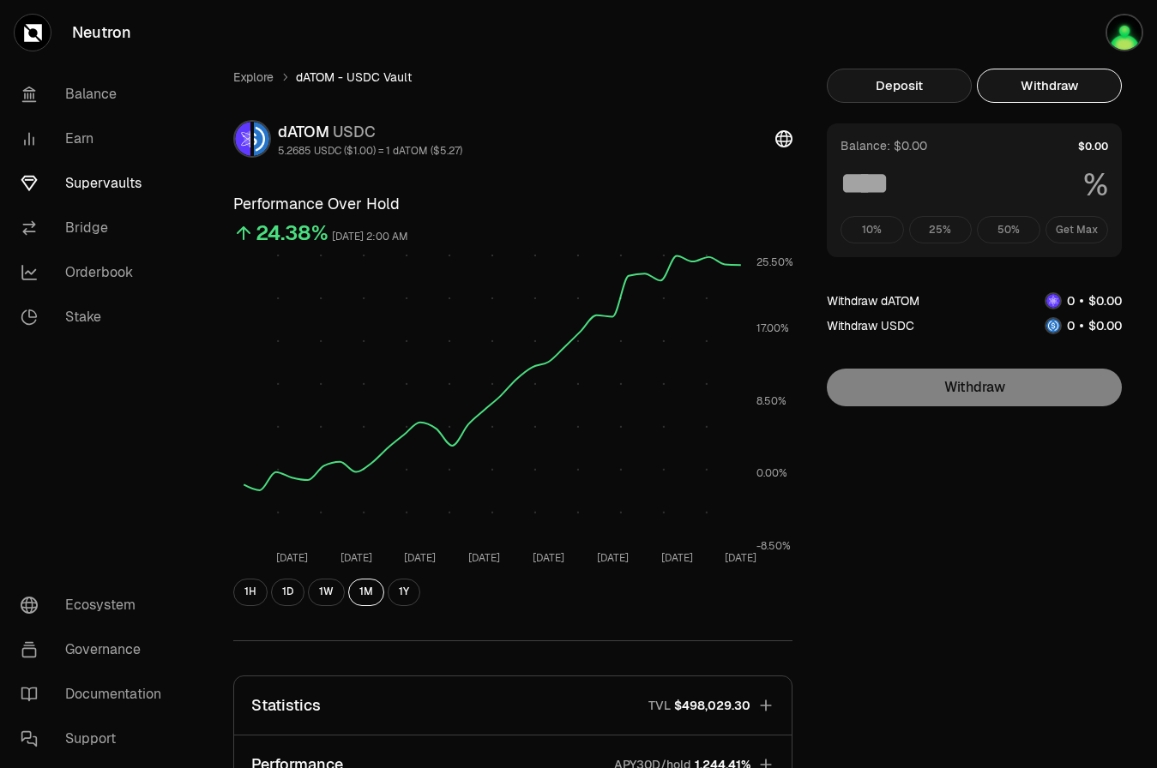
click at [957, 88] on button "Deposit" at bounding box center [899, 86] width 145 height 34
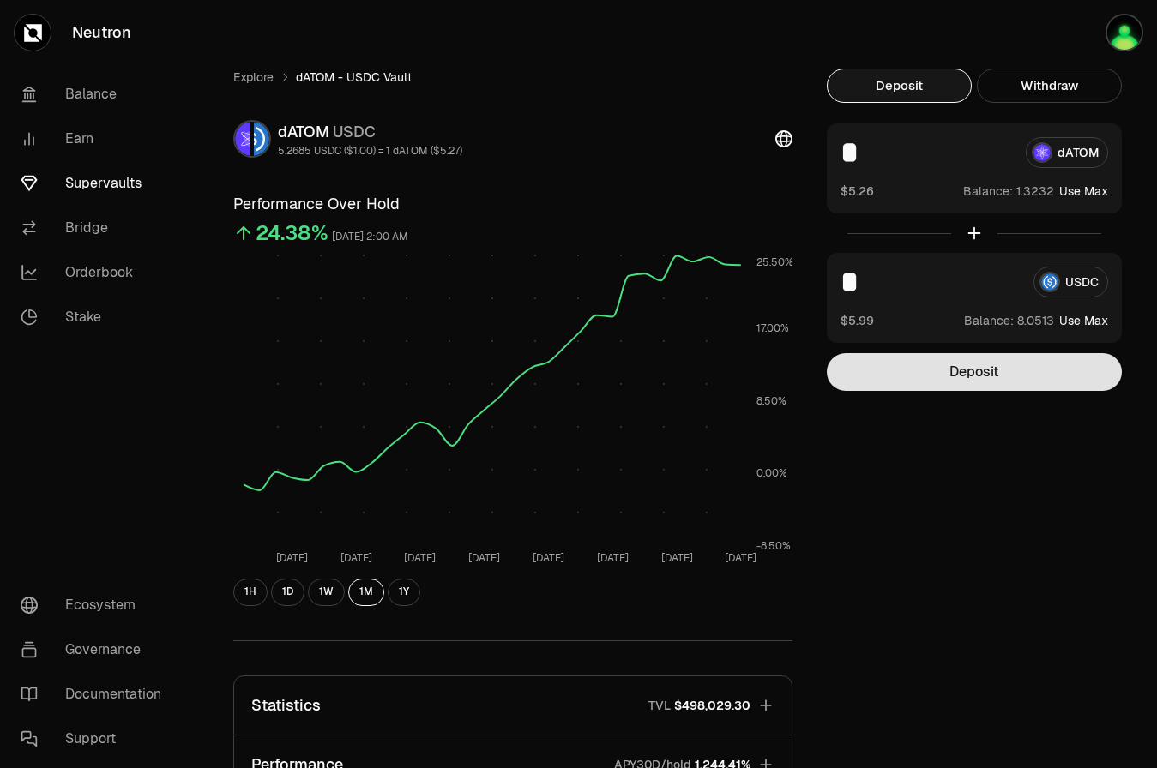
click at [965, 371] on button "Deposit" at bounding box center [974, 372] width 295 height 38
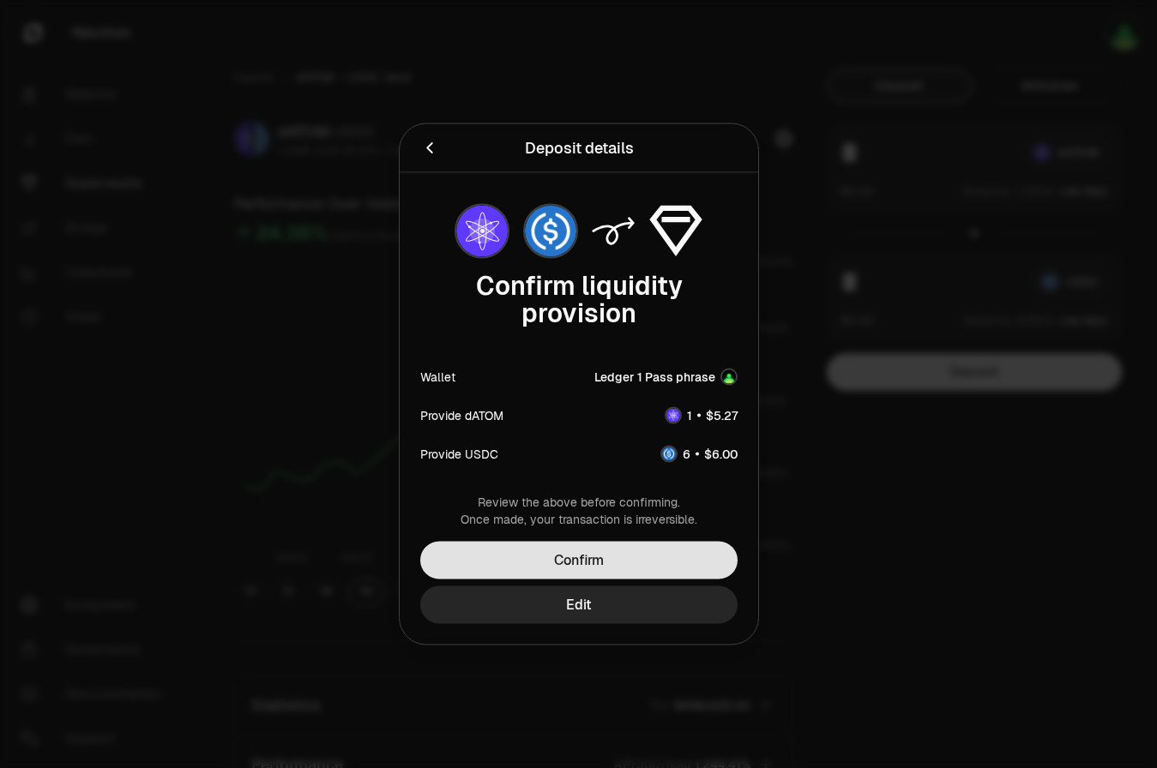
click at [632, 557] on button "Confirm" at bounding box center [578, 561] width 317 height 38
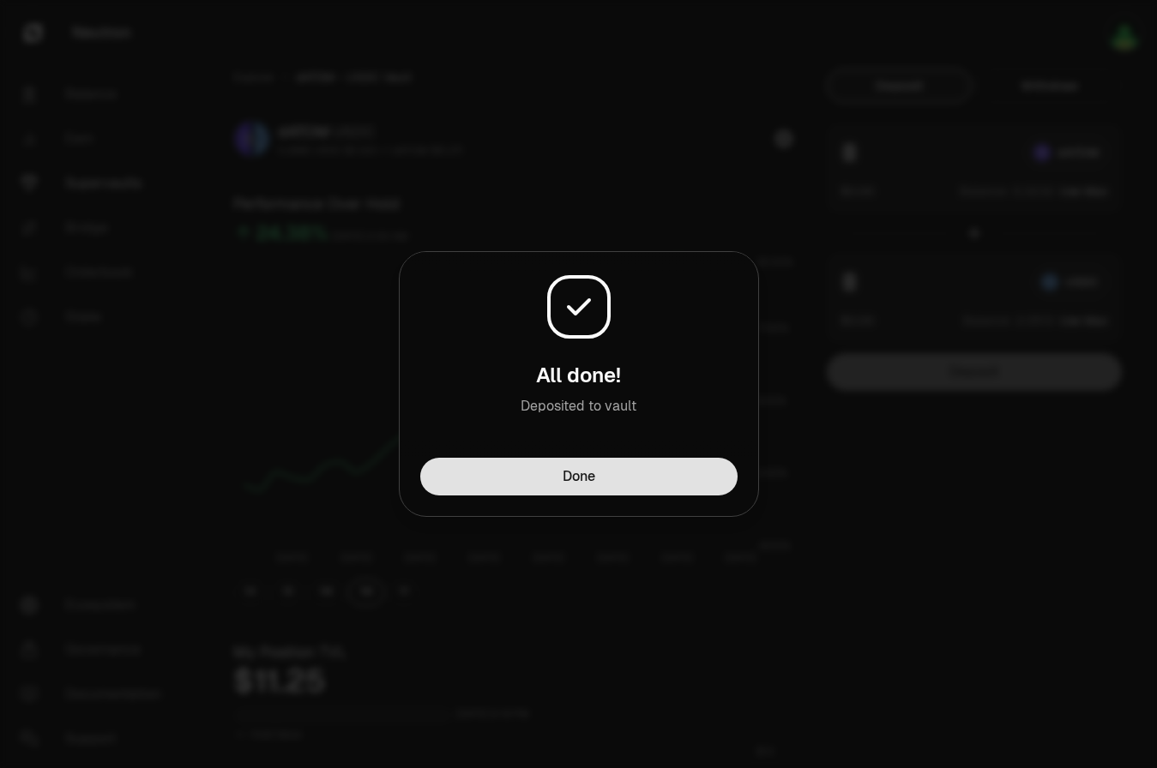
click at [632, 481] on button "Done" at bounding box center [578, 477] width 317 height 38
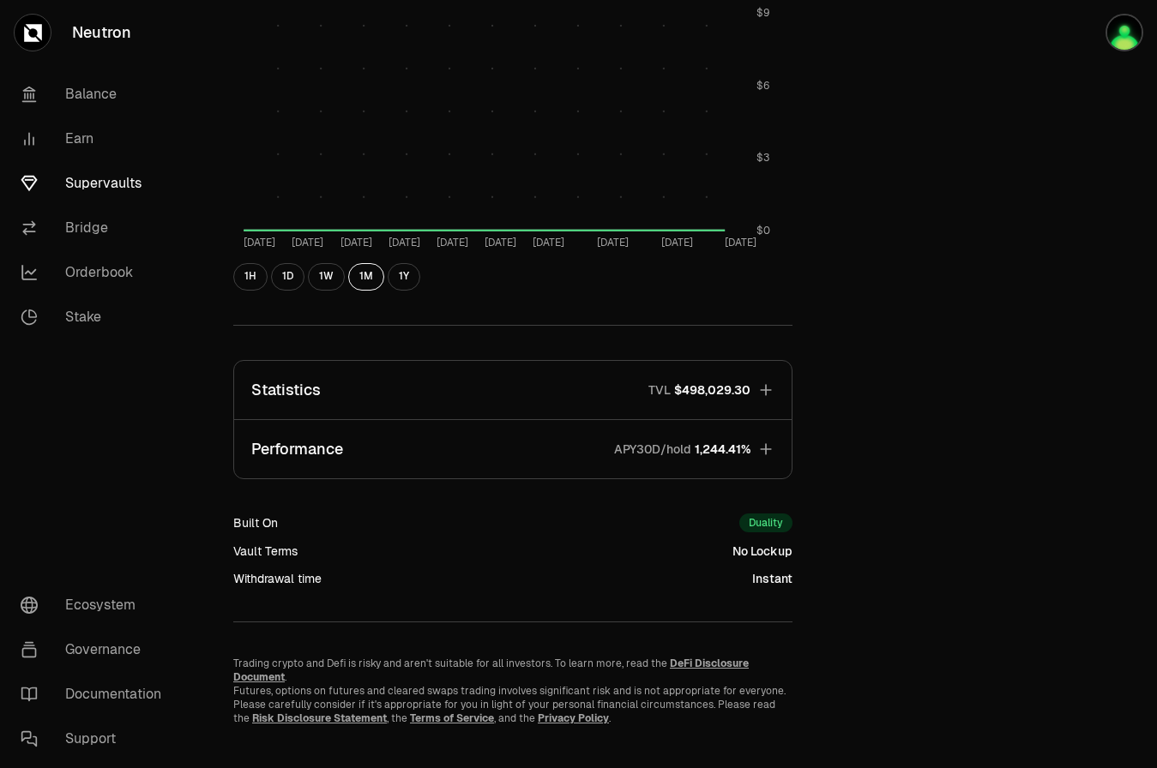
scroll to position [818, 0]
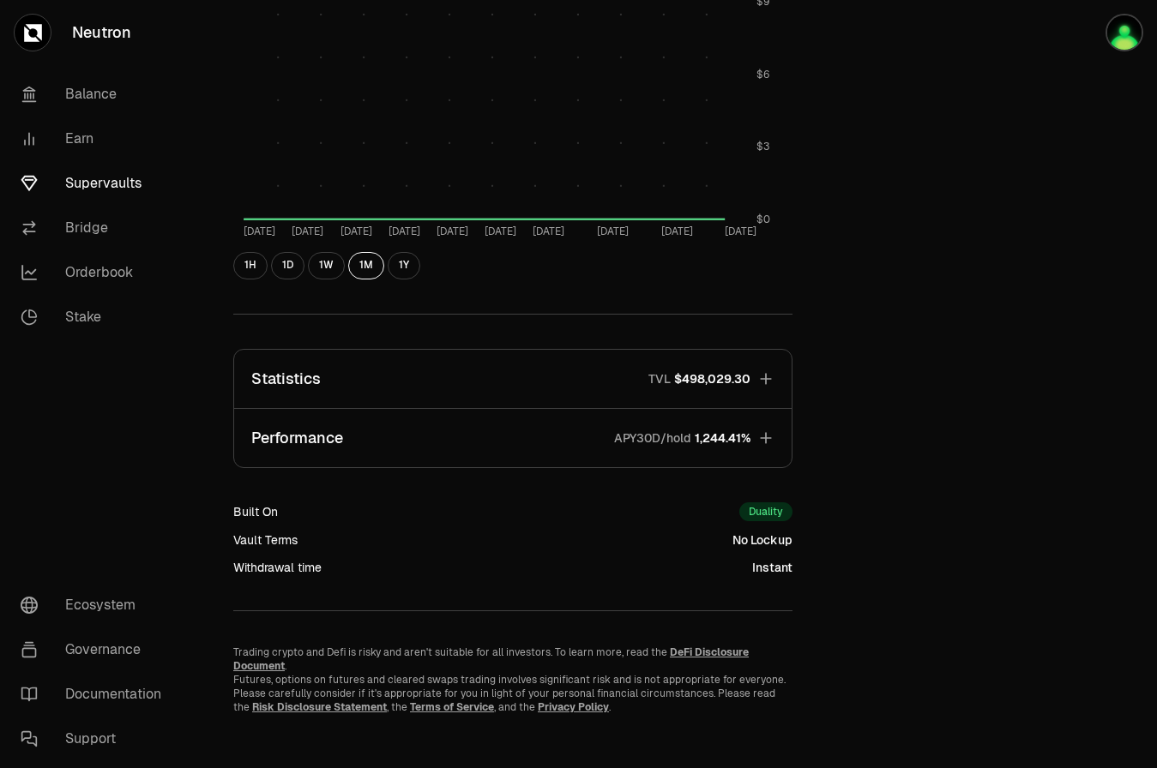
click at [82, 178] on link "Supervaults" at bounding box center [96, 183] width 178 height 45
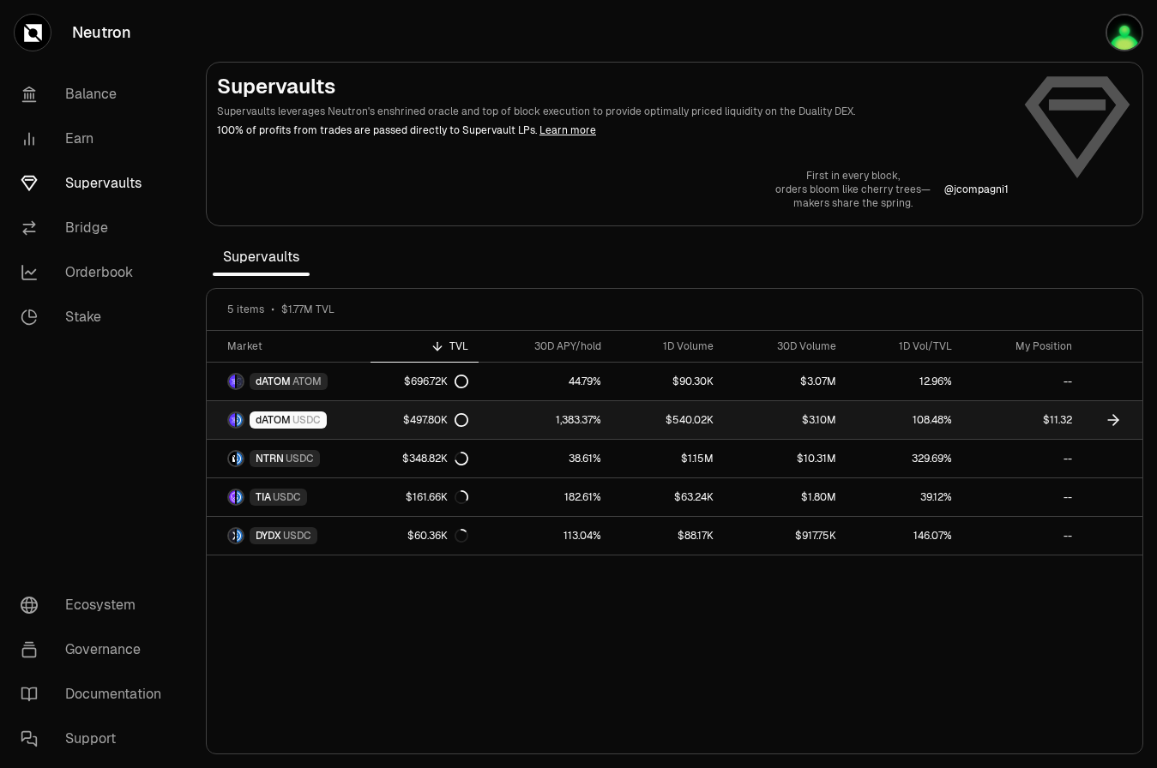
click at [1103, 418] on link at bounding box center [1112, 420] width 60 height 38
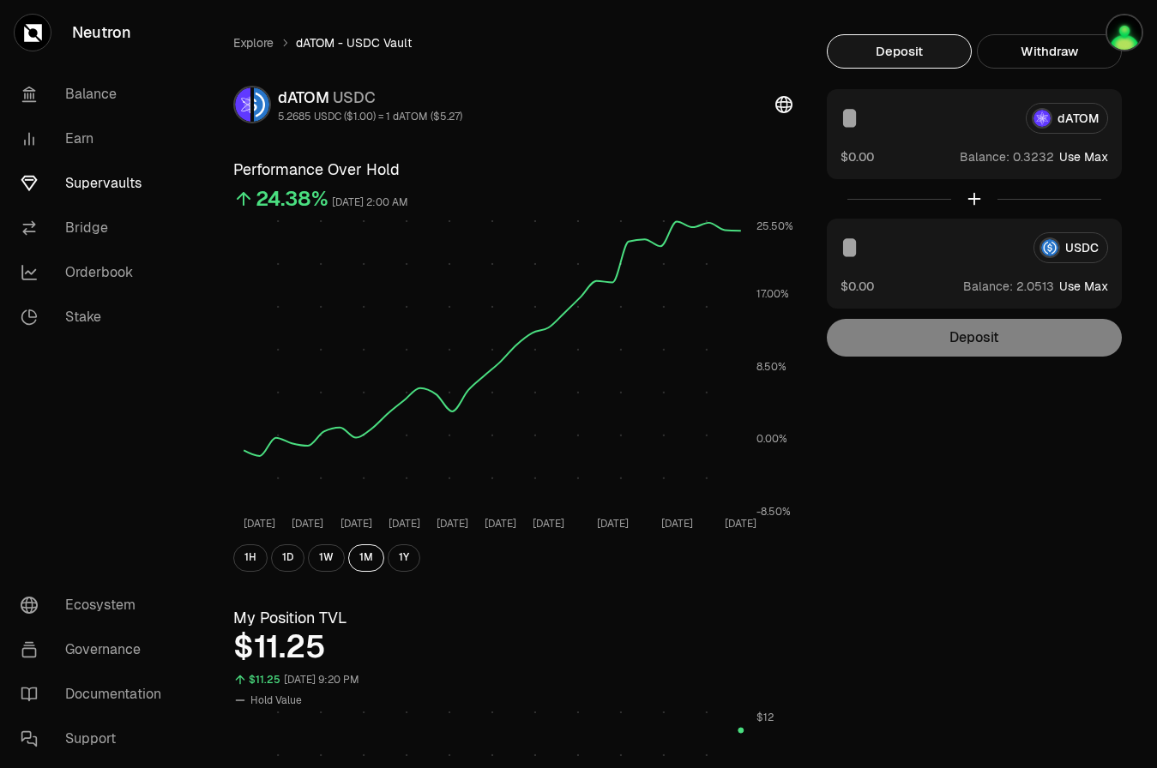
scroll to position [6, 0]
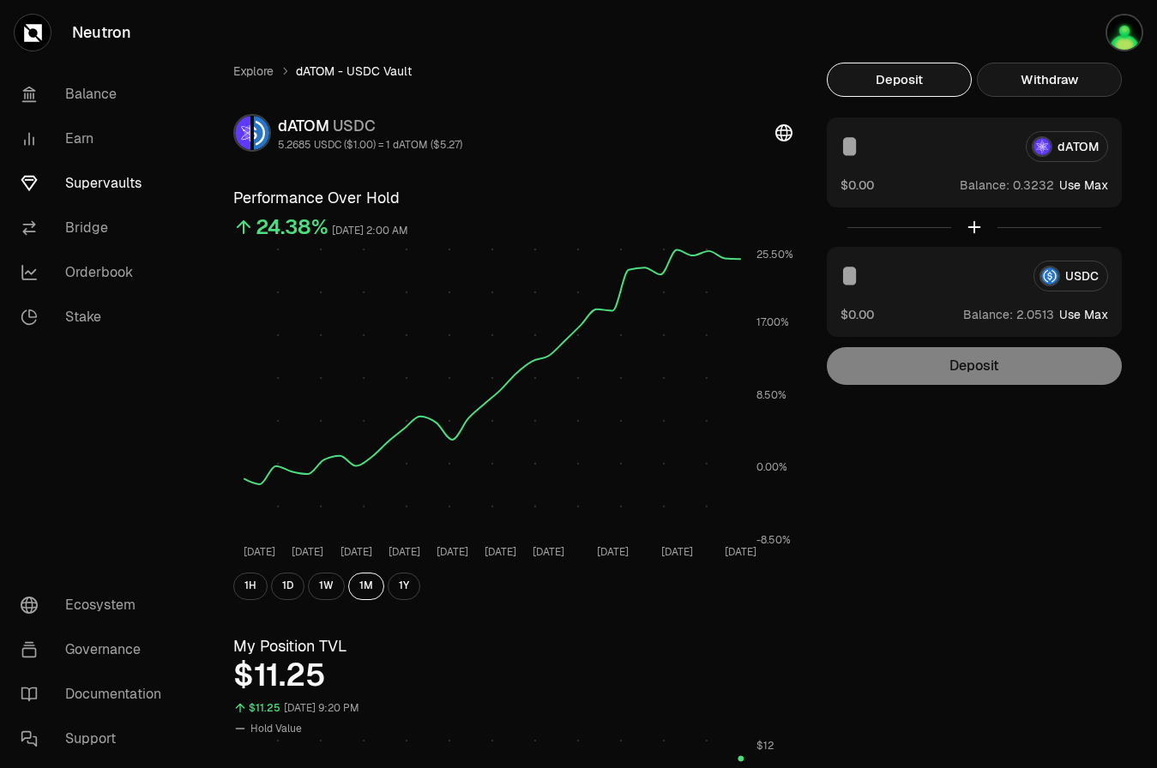
click at [1043, 74] on button "Withdraw" at bounding box center [1049, 80] width 145 height 34
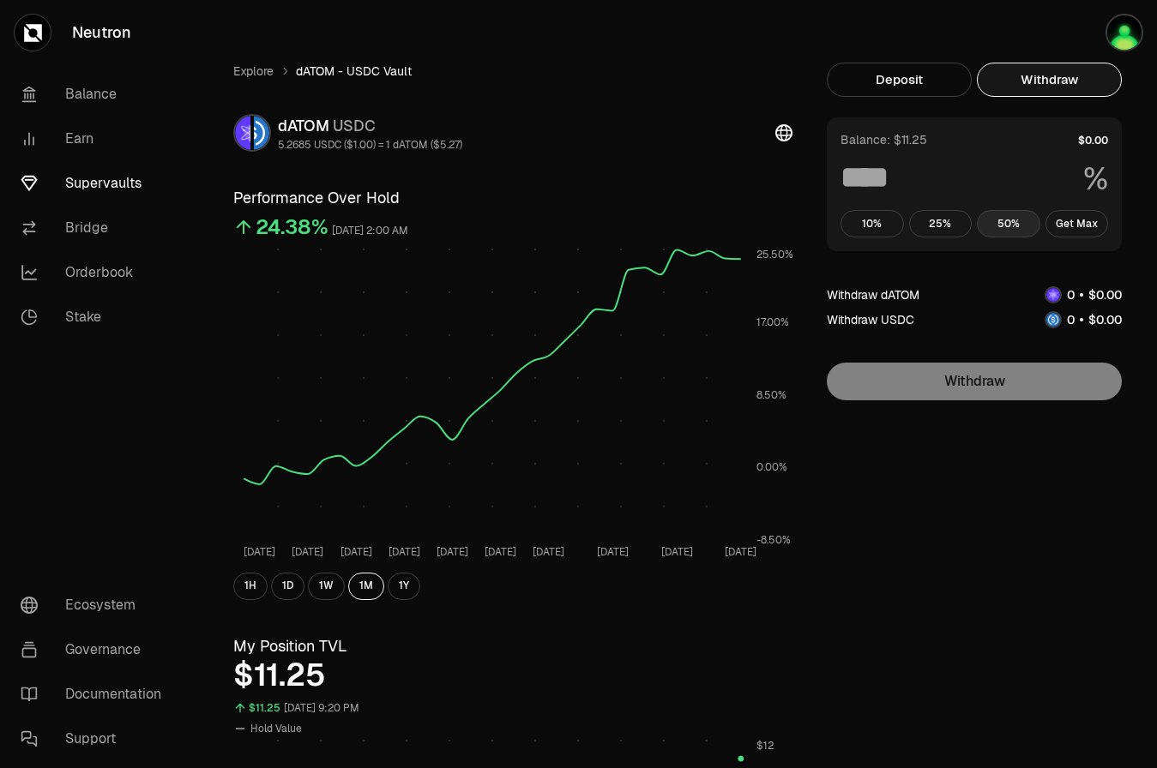
click at [996, 224] on button "50%" at bounding box center [1008, 223] width 63 height 27
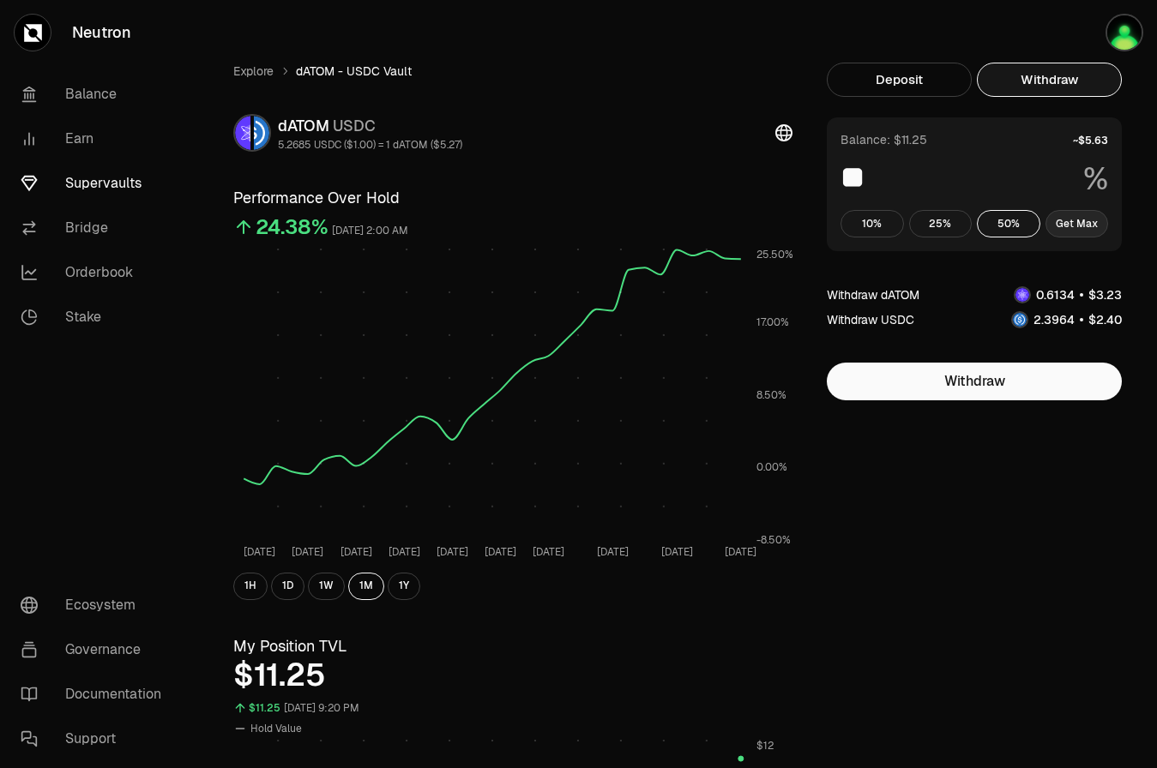
click at [1069, 228] on button "Get Max" at bounding box center [1076, 223] width 63 height 27
type input "***"
click at [1069, 228] on button "Get Max" at bounding box center [1076, 223] width 63 height 27
click at [251, 70] on link "Explore" at bounding box center [253, 71] width 40 height 17
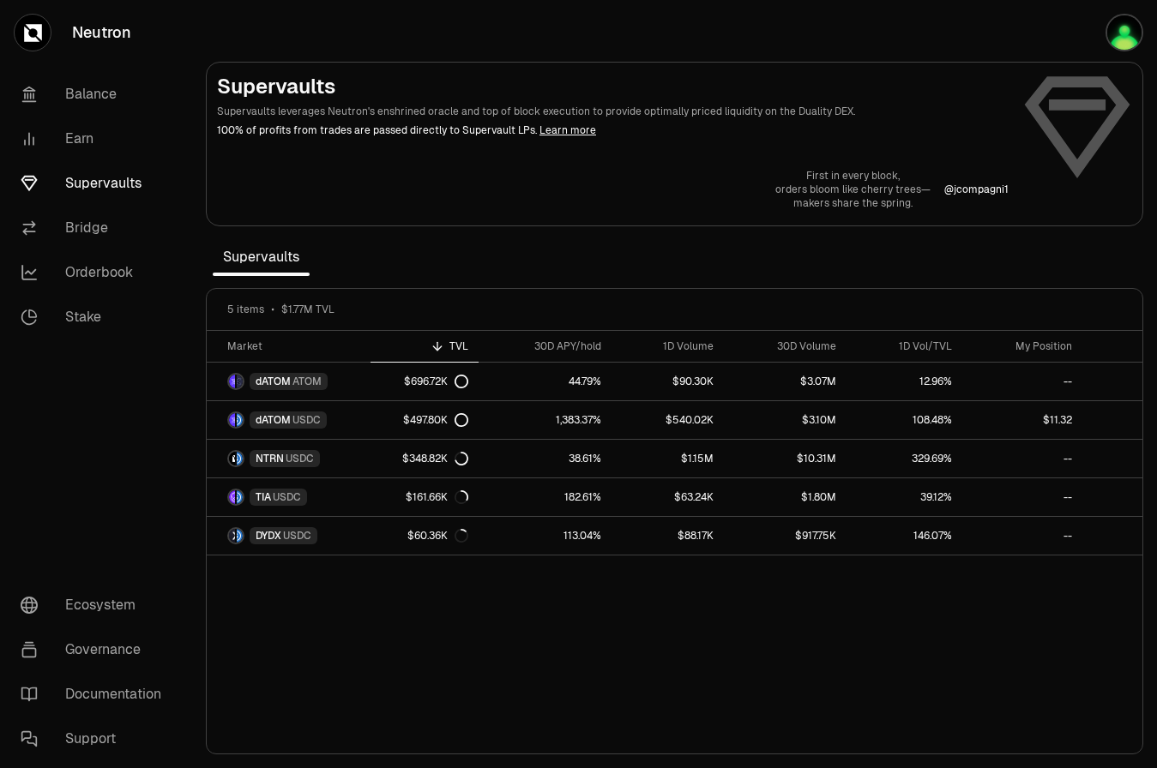
click at [454, 342] on div "TVL" at bounding box center [424, 347] width 87 height 14
click at [562, 345] on div "30D APY/hold" at bounding box center [545, 347] width 112 height 14
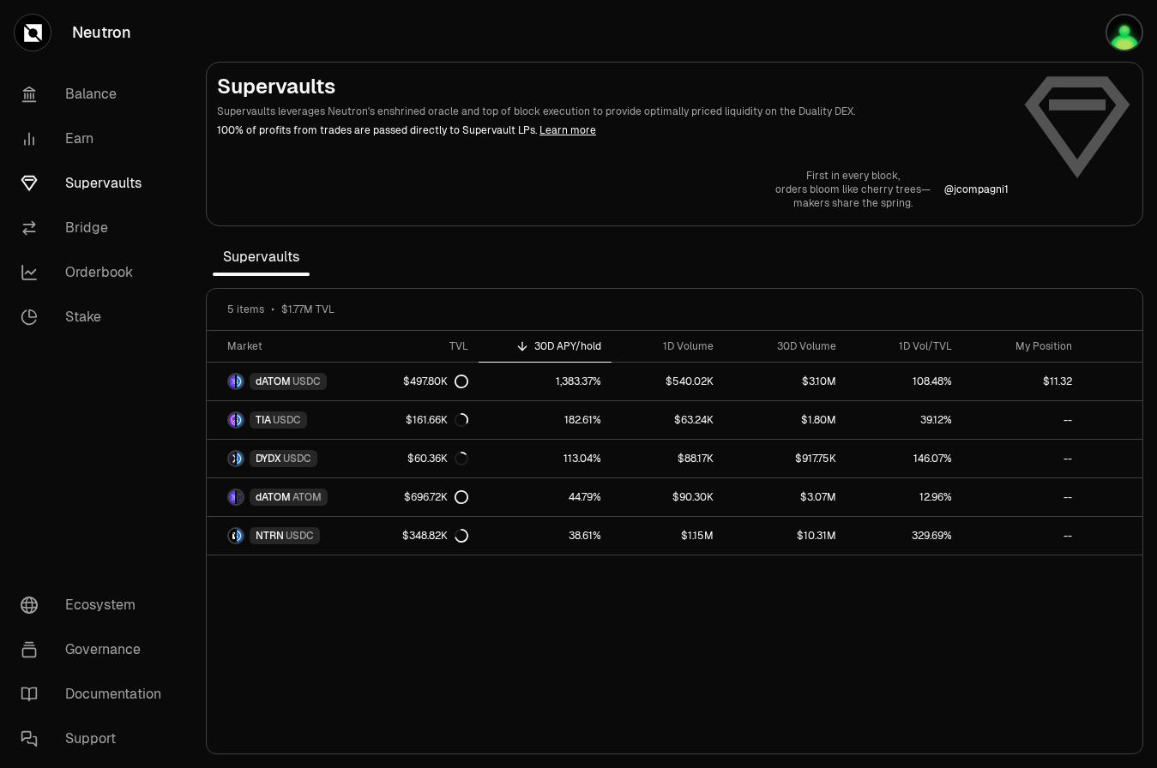
click at [562, 345] on div "30D APY/hold" at bounding box center [545, 347] width 112 height 14
click at [106, 105] on link "Balance" at bounding box center [96, 94] width 178 height 45
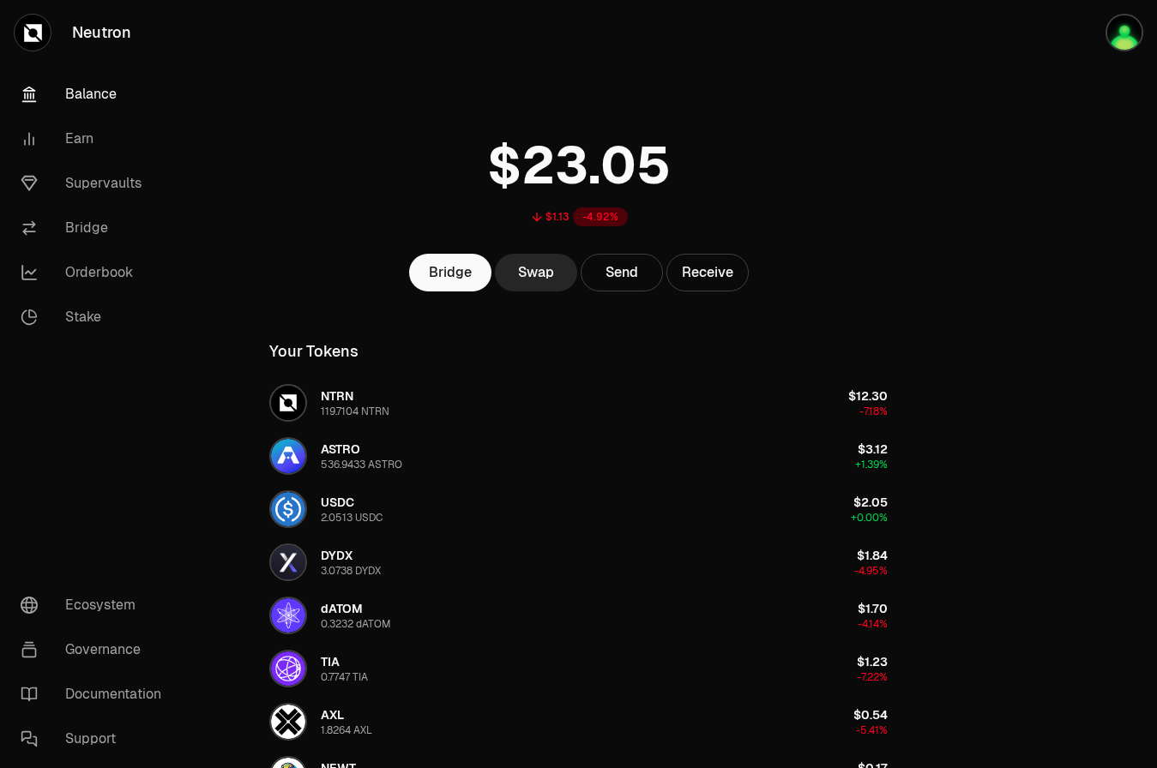
click at [117, 39] on link "Neutron" at bounding box center [96, 32] width 192 height 65
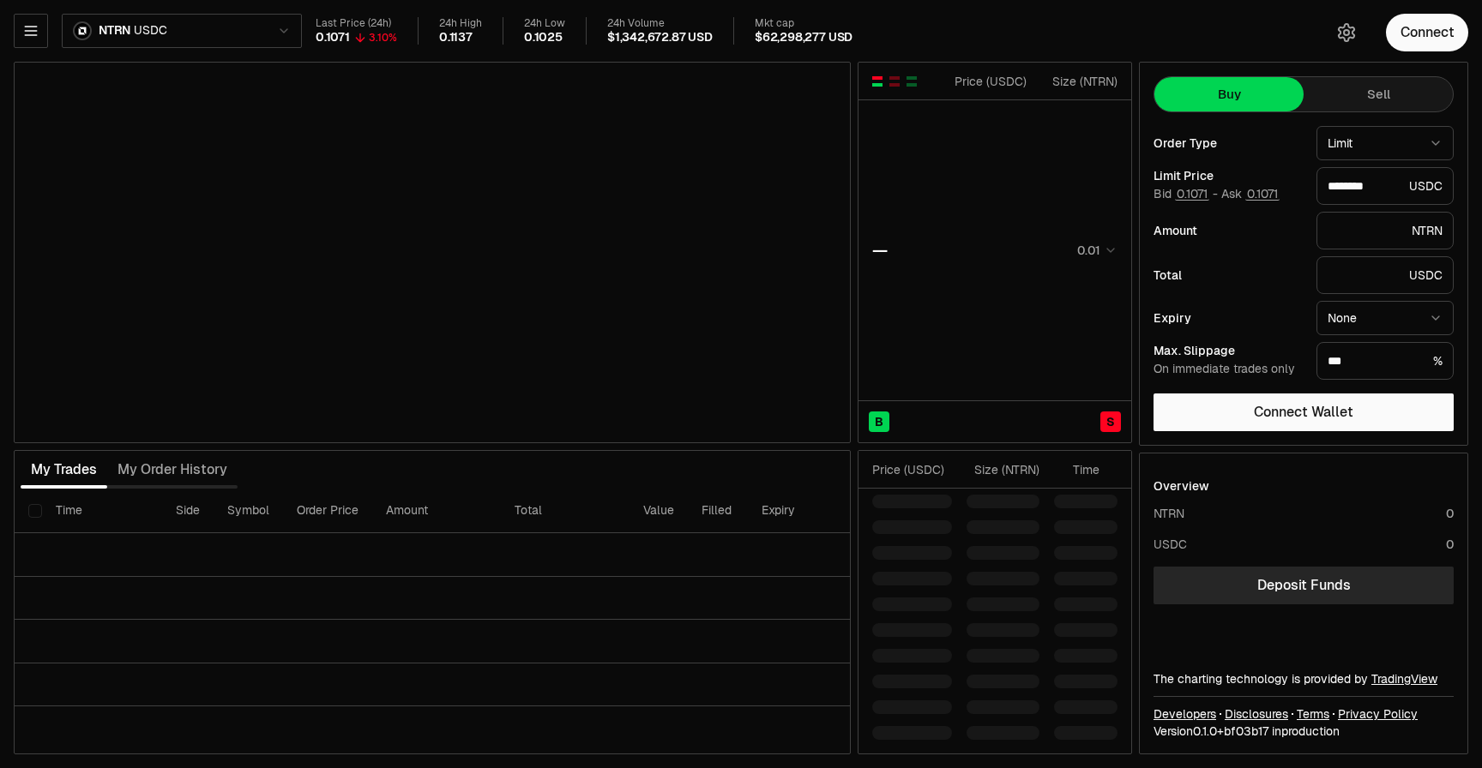
click at [142, 34] on html "Neutron Balance Earn Supervaults Bridge Orderbook Stake Ecosystem Governance Do…" at bounding box center [741, 384] width 1482 height 768
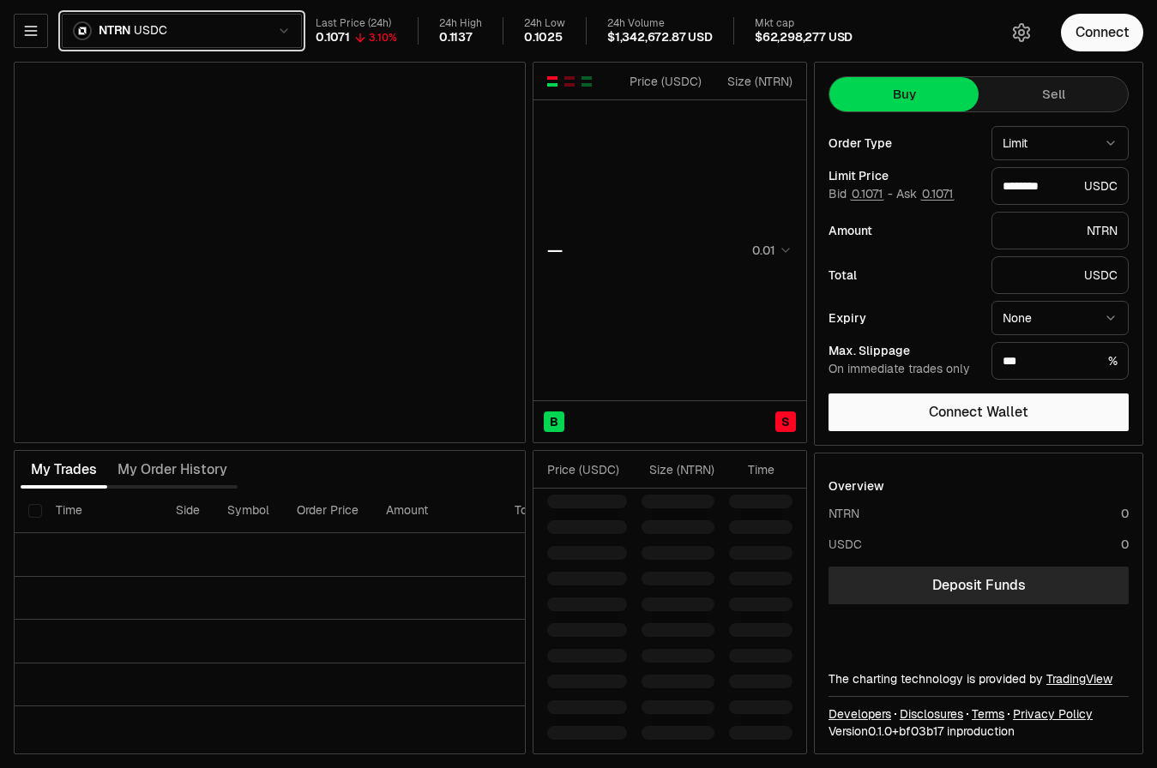
type input "********"
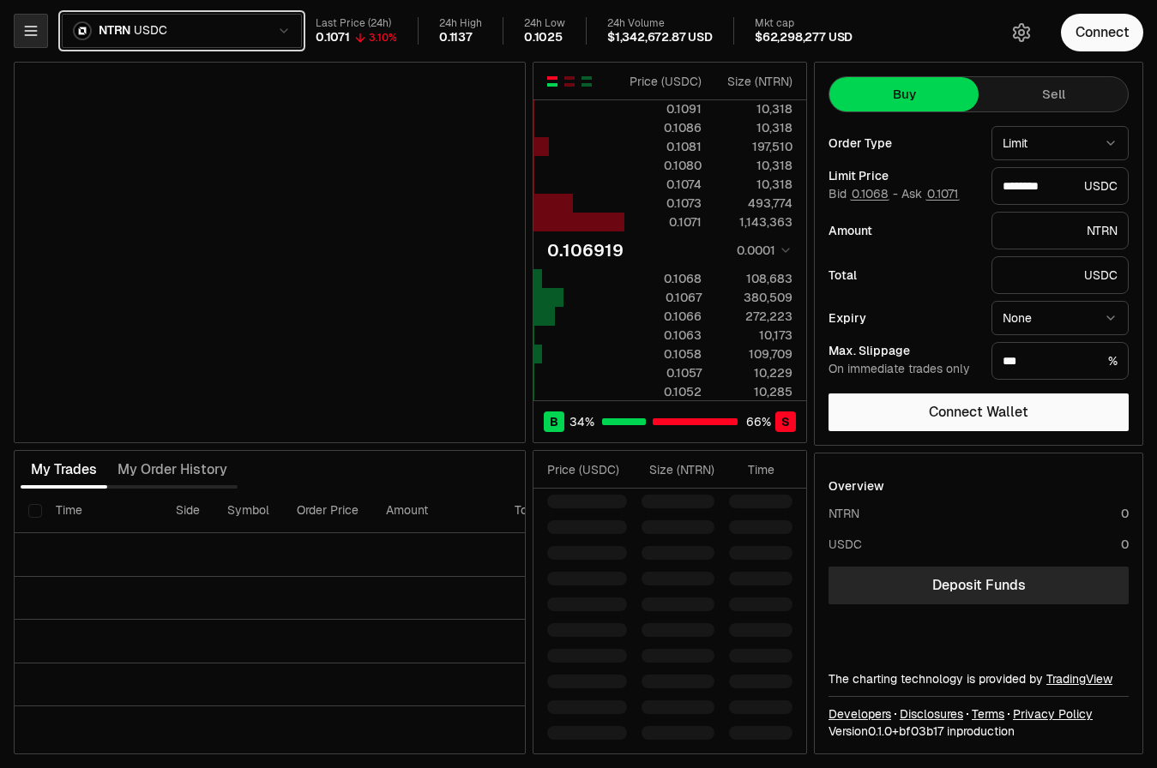
click at [36, 37] on icon "button" at bounding box center [30, 30] width 17 height 17
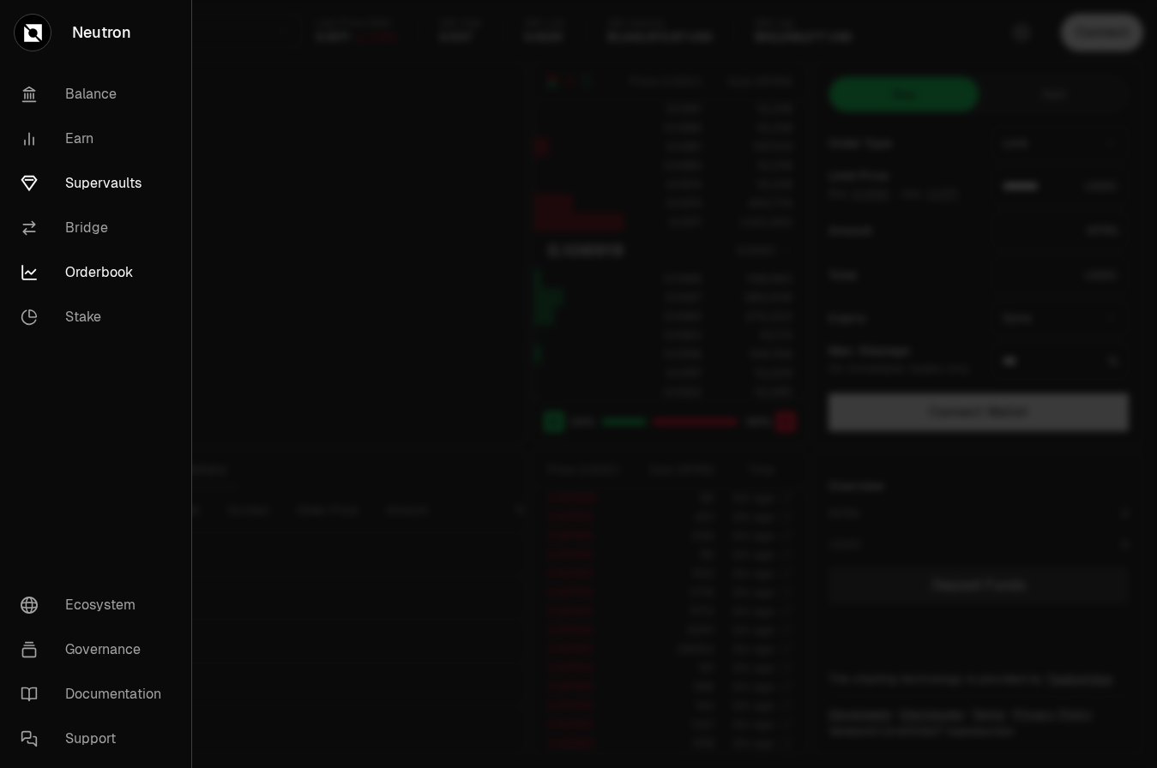
click at [96, 186] on link "Supervaults" at bounding box center [95, 183] width 177 height 45
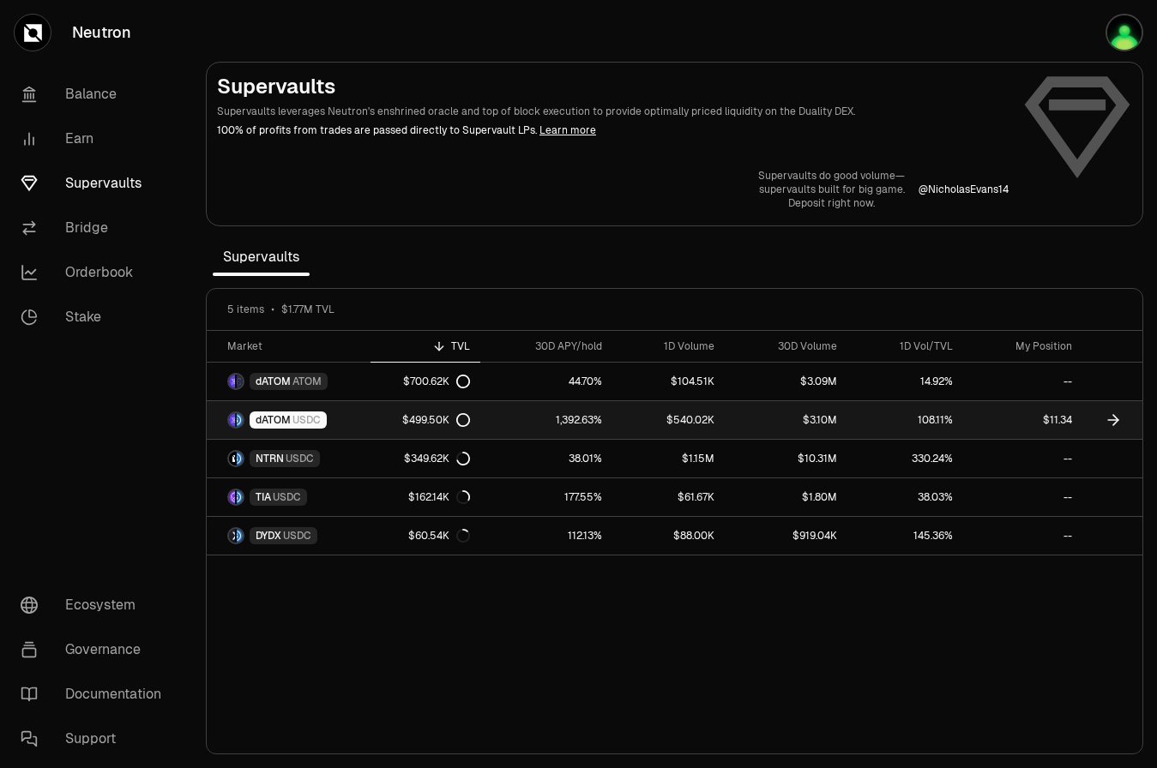
click at [1009, 424] on link "$11.34" at bounding box center [1022, 420] width 119 height 38
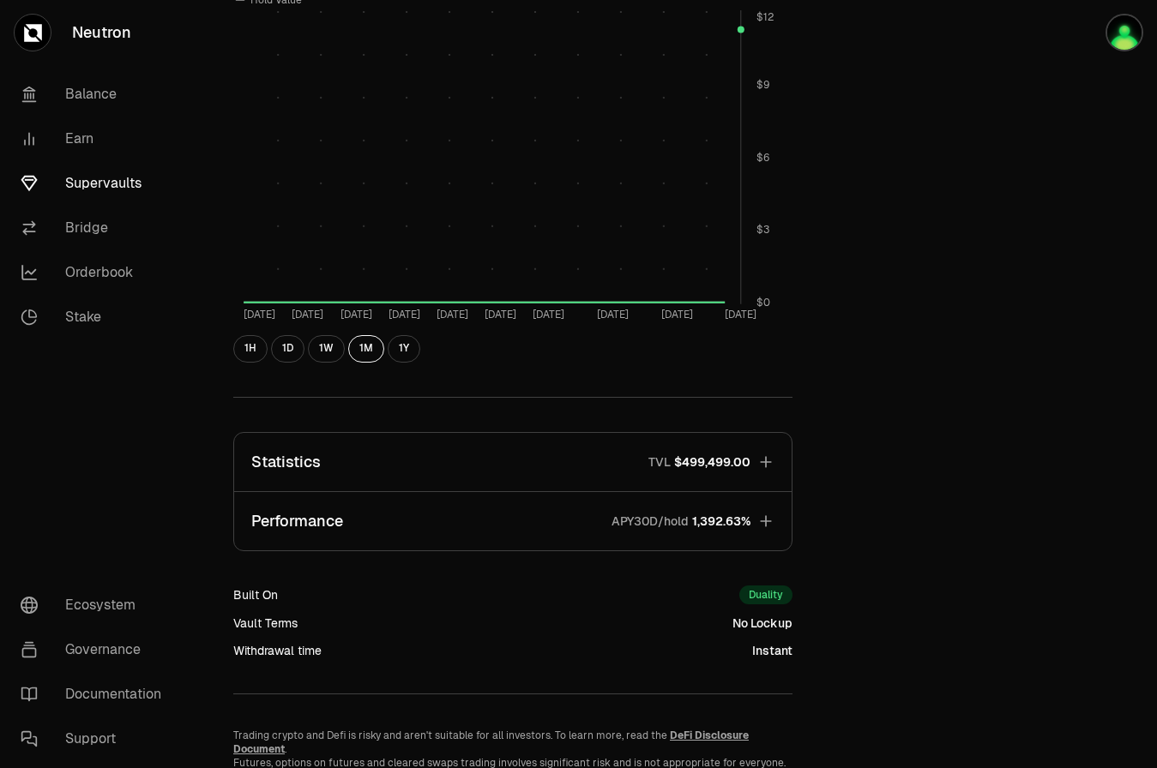
scroll to position [759, 0]
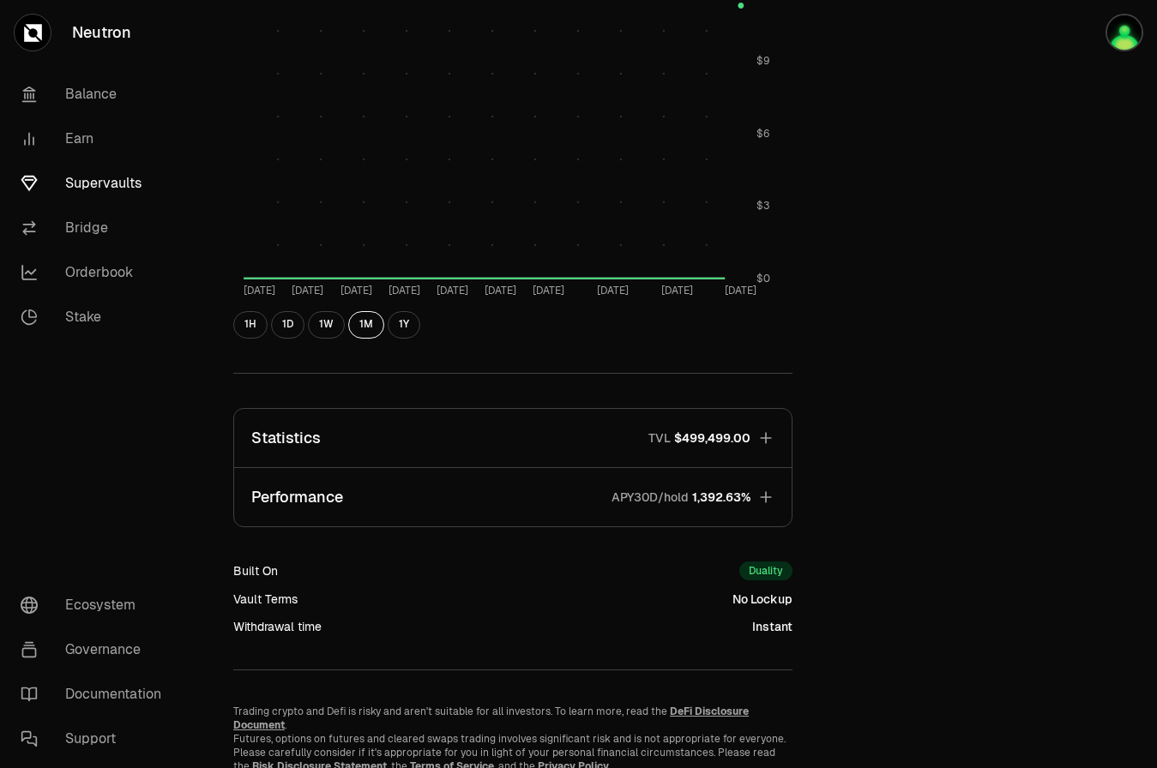
click at [733, 438] on span "$499,499.00" at bounding box center [712, 438] width 76 height 17
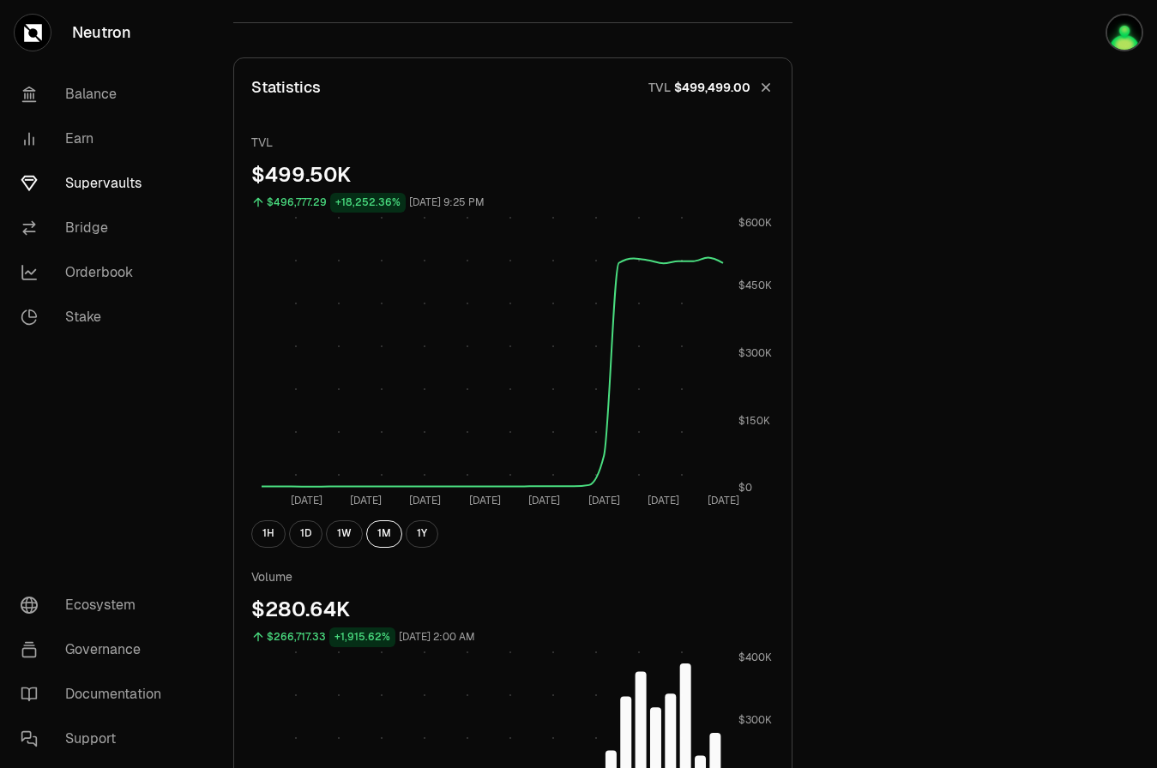
scroll to position [1099, 0]
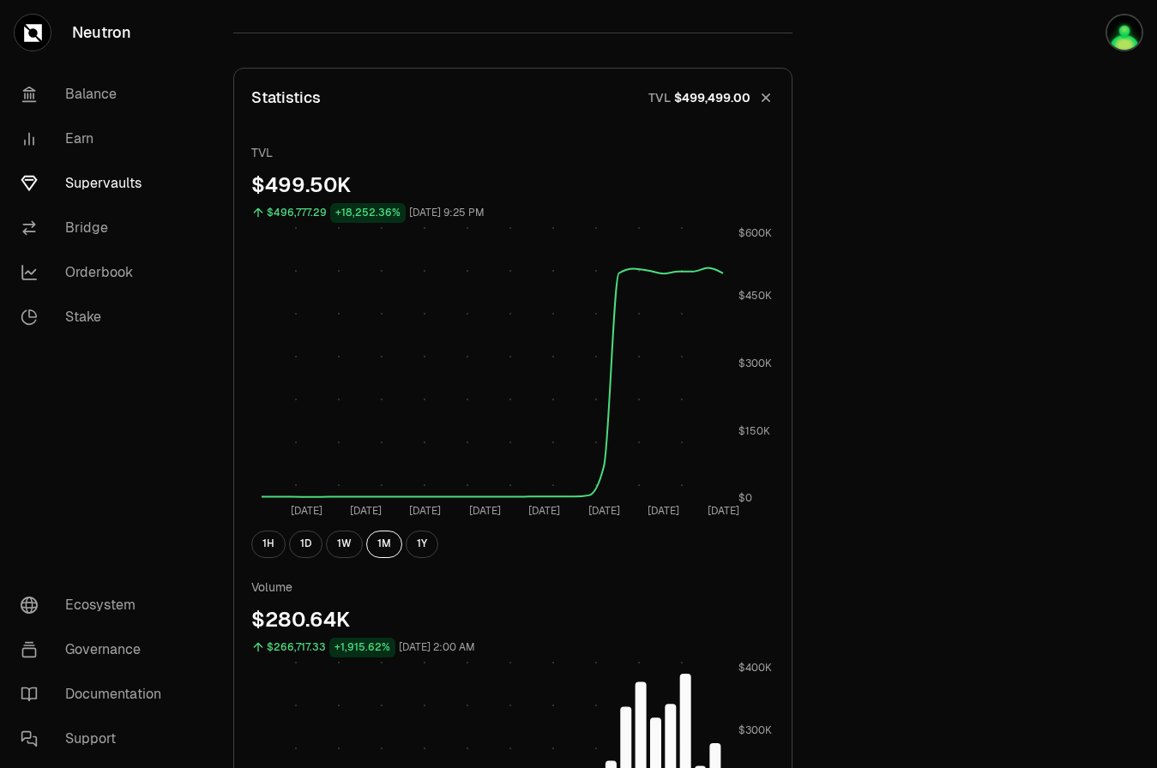
click at [104, 179] on link "Supervaults" at bounding box center [96, 183] width 178 height 45
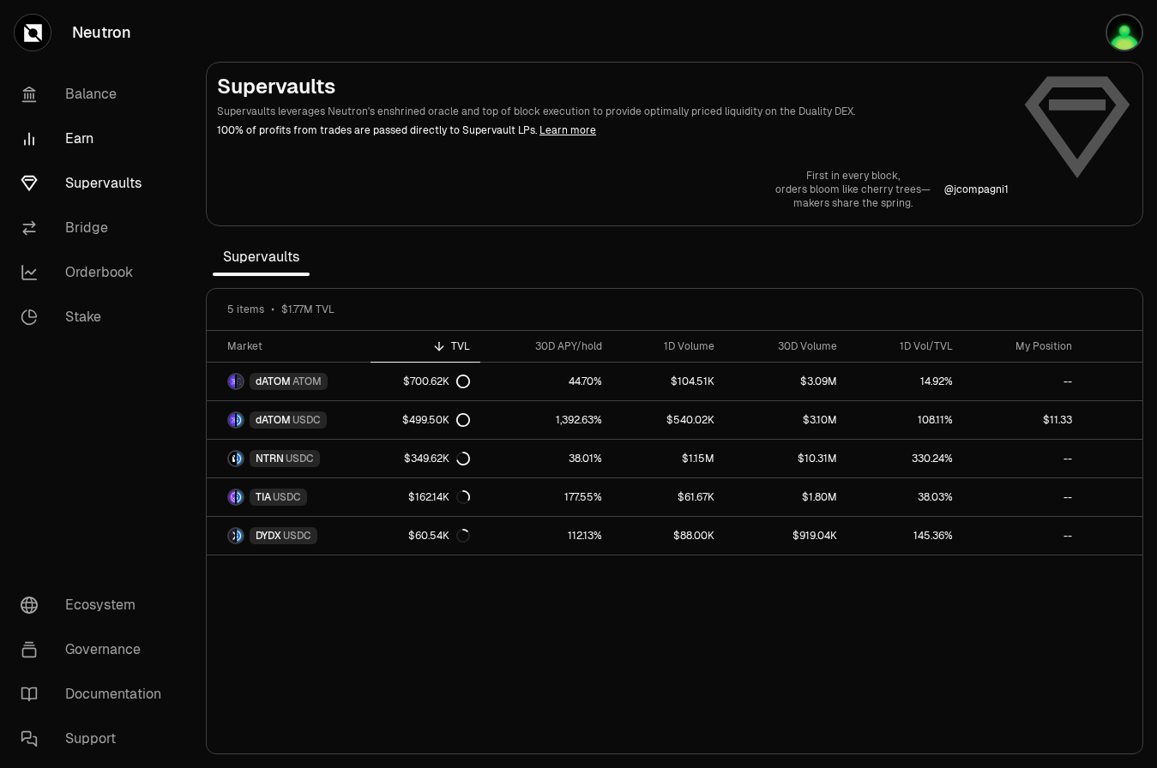
click at [93, 148] on link "Earn" at bounding box center [96, 139] width 178 height 45
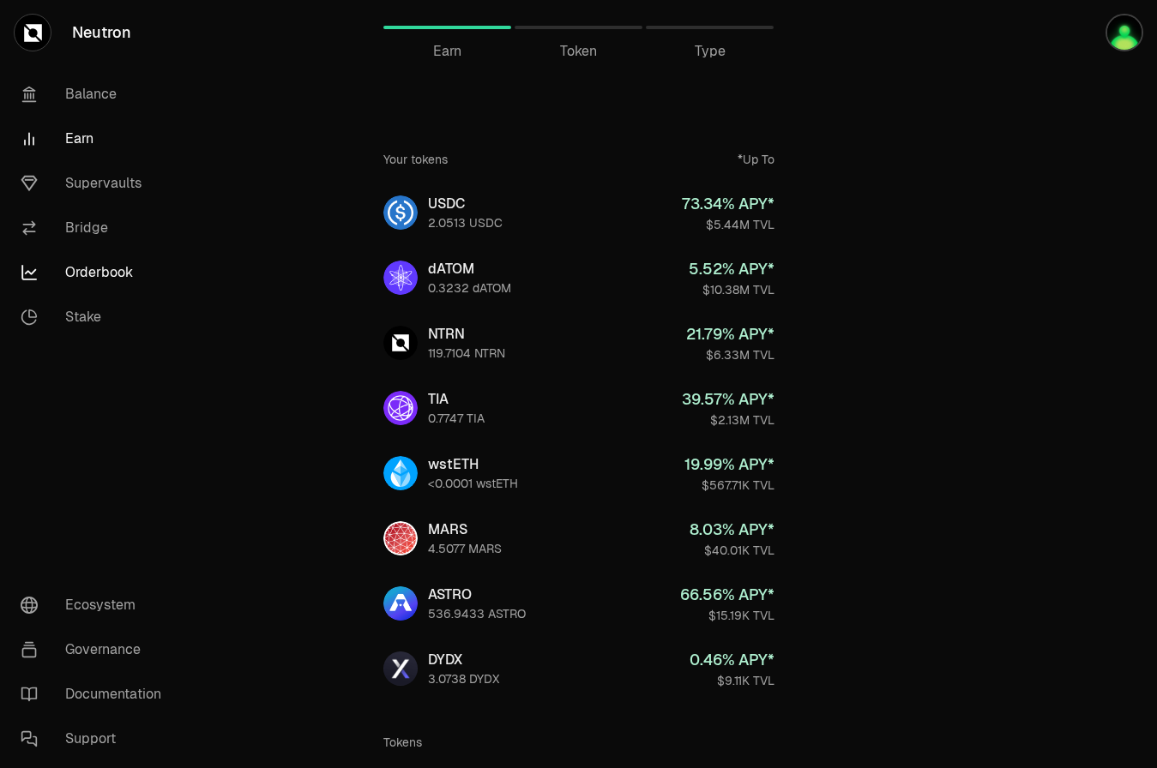
click at [93, 276] on link "Orderbook" at bounding box center [96, 272] width 178 height 45
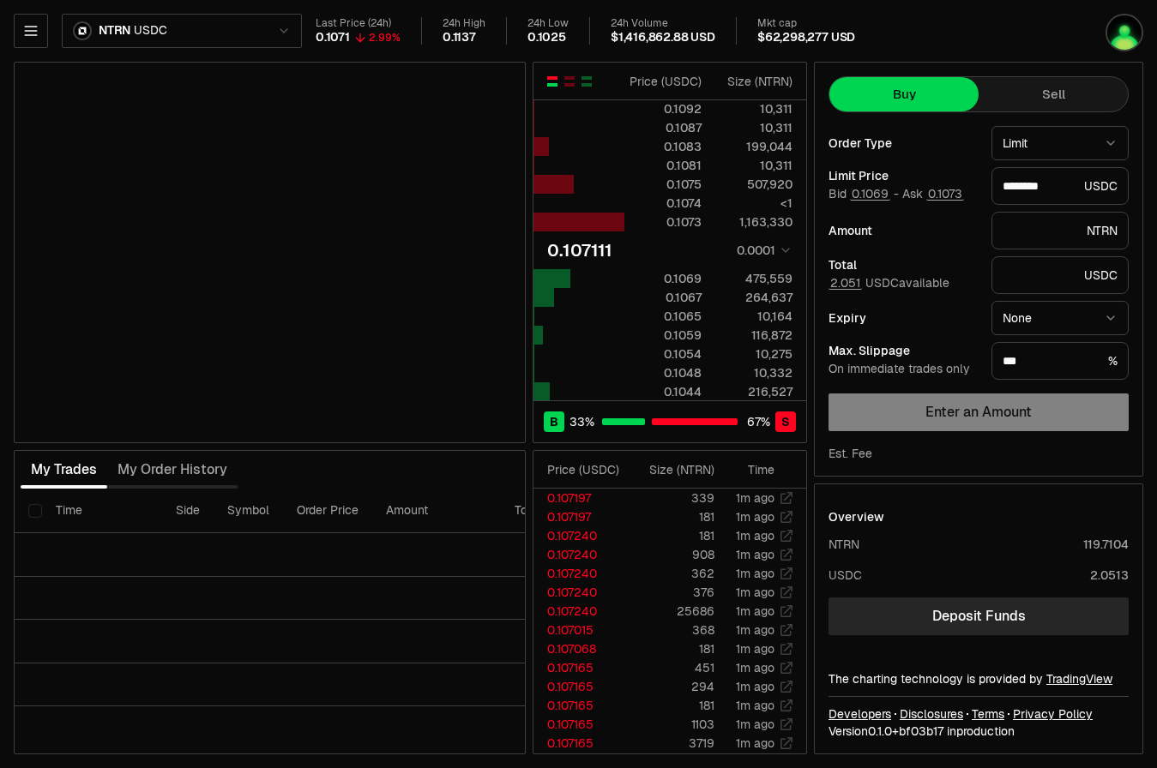
type input "********"
